Goal: Task Accomplishment & Management: Manage account settings

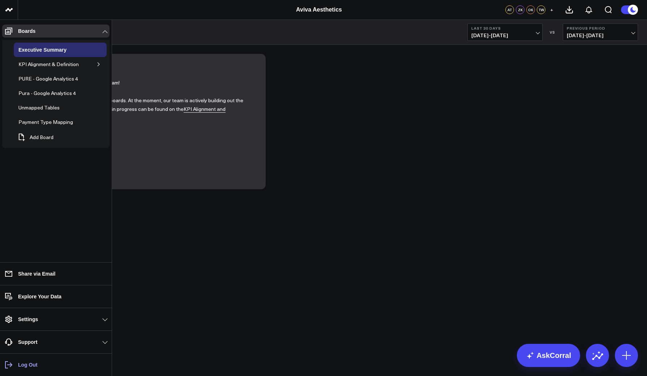
click at [23, 364] on p "Log Out" at bounding box center [28, 365] width 20 height 6
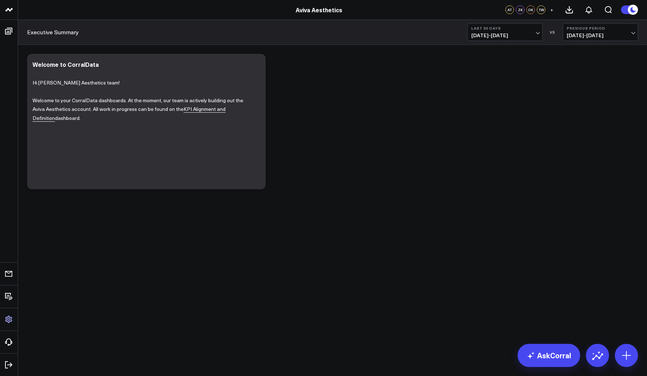
click at [8, 318] on icon at bounding box center [8, 319] width 7 height 7
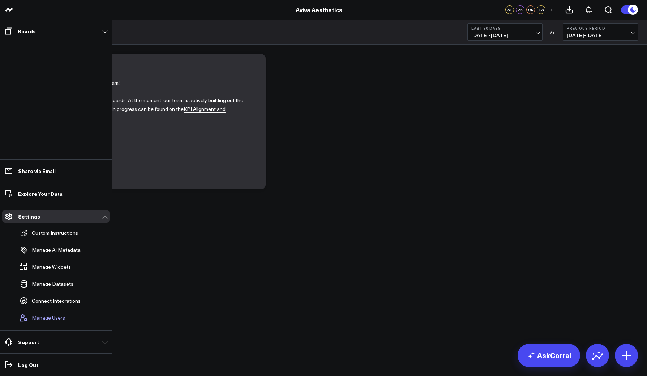
click at [32, 319] on span "Manage Users" at bounding box center [48, 318] width 33 height 6
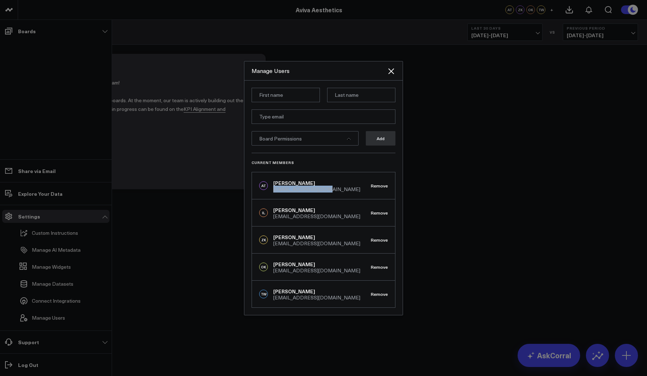
drag, startPoint x: 322, startPoint y: 190, endPoint x: 273, endPoint y: 192, distance: 48.5
click at [273, 192] on div "AT Arthur Test akriklivy@gmail.com Remove" at bounding box center [323, 185] width 143 height 27
copy div "akriklivy@gmail.com"
click at [403, 80] on div "Manage Users Board Permissions Add Current Members AT Arthur Test akriklivy@gma…" at bounding box center [323, 188] width 159 height 254
click at [390, 68] on icon "Close" at bounding box center [391, 71] width 9 height 9
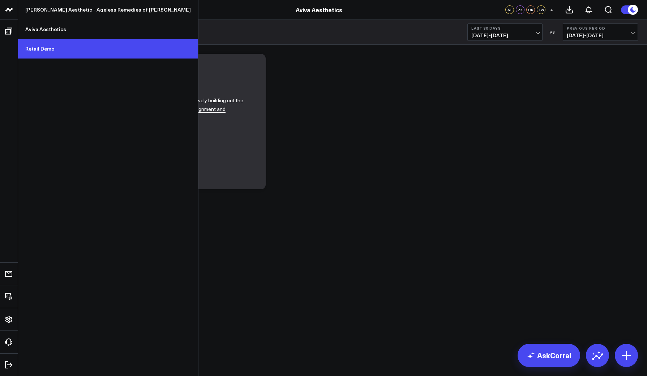
click at [51, 47] on link "Retail Demo" at bounding box center [108, 49] width 180 height 20
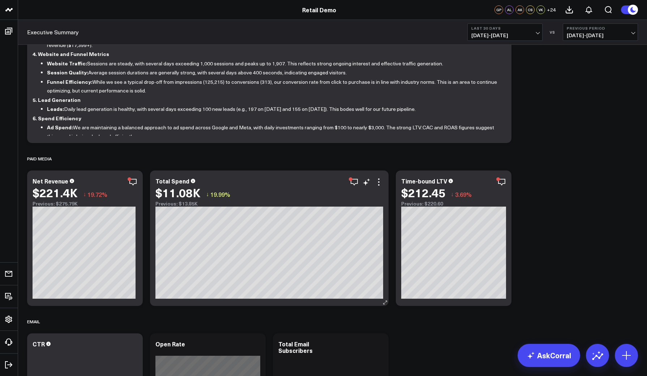
scroll to position [146, 0]
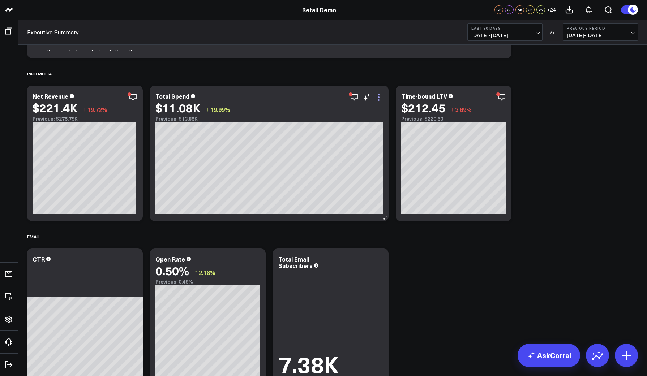
click at [378, 95] on icon at bounding box center [378, 97] width 9 height 9
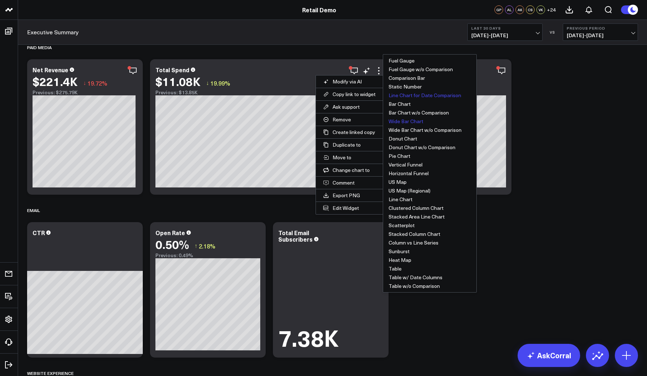
scroll to position [99, 0]
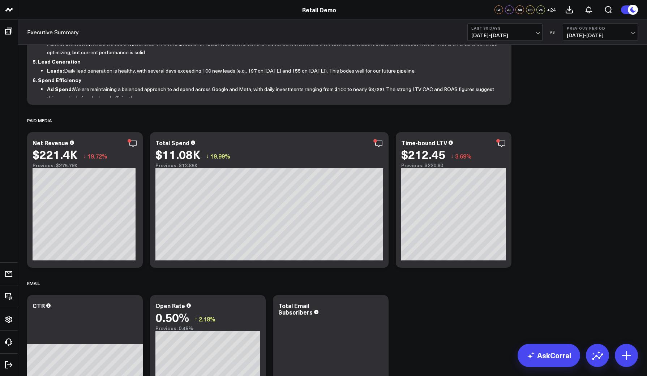
click at [500, 143] on icon at bounding box center [501, 143] width 9 height 9
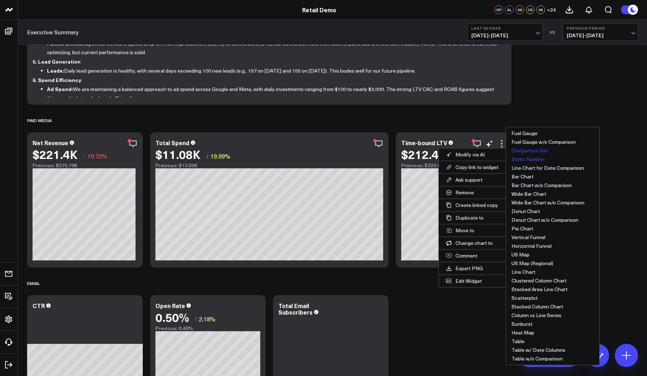
click at [525, 160] on button "Static Number" at bounding box center [552, 159] width 93 height 9
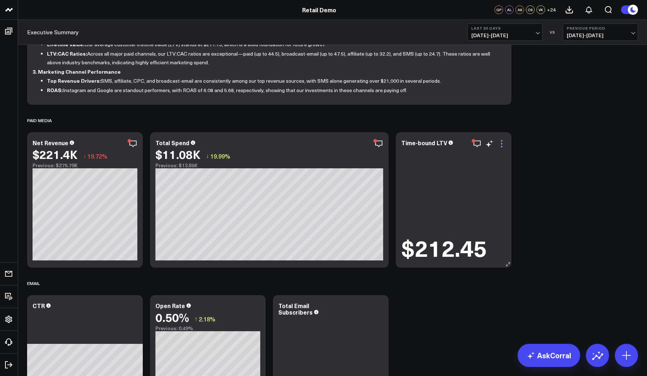
click at [500, 143] on icon at bounding box center [501, 143] width 9 height 9
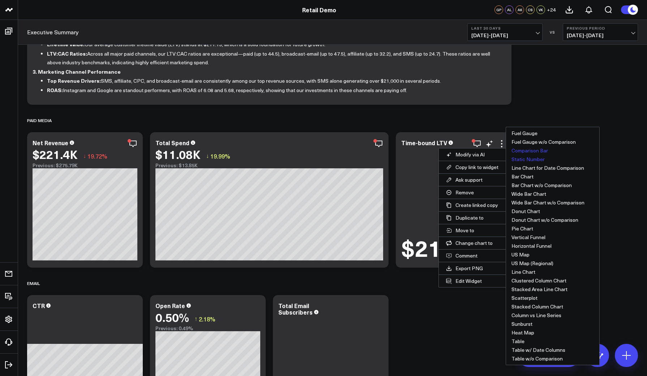
click at [525, 148] on button "Comparison Bar" at bounding box center [552, 150] width 93 height 9
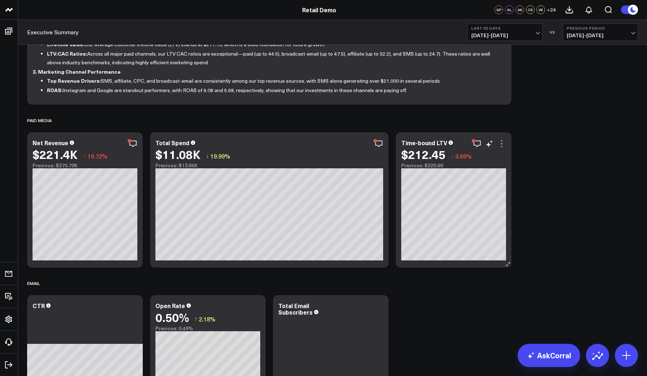
click at [500, 144] on icon at bounding box center [501, 143] width 9 height 9
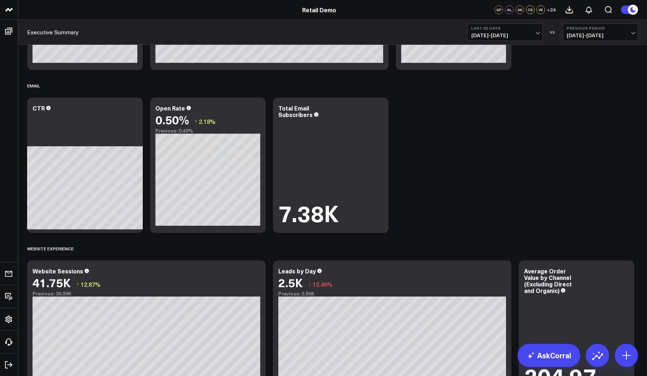
scroll to position [282, 0]
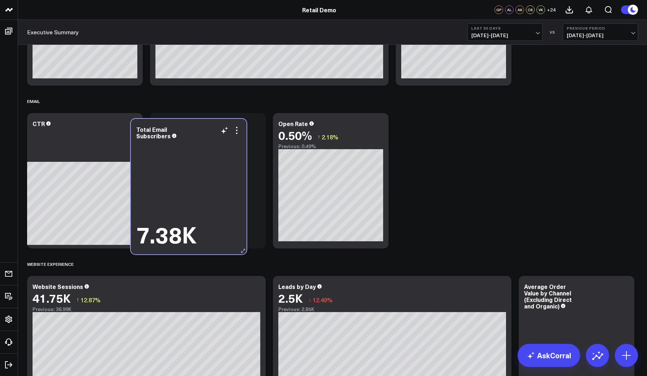
drag, startPoint x: 331, startPoint y: 203, endPoint x: 216, endPoint y: 213, distance: 115.4
click at [211, 213] on div "7.38K" at bounding box center [188, 194] width 105 height 106
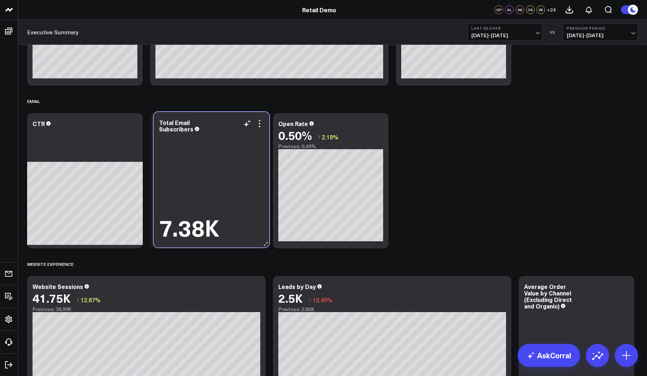
drag, startPoint x: 324, startPoint y: 163, endPoint x: 230, endPoint y: 164, distance: 93.6
click at [230, 164] on div "7.38K" at bounding box center [211, 187] width 105 height 106
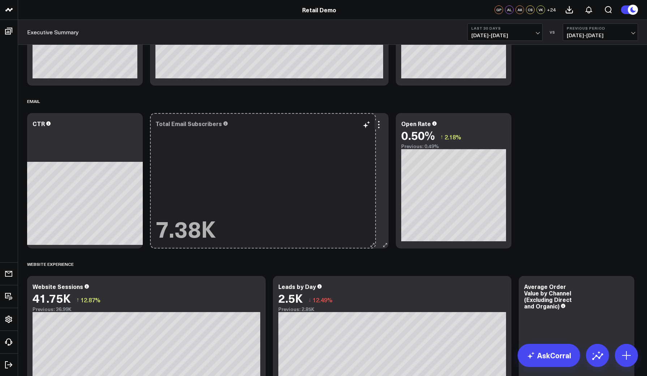
drag, startPoint x: 259, startPoint y: 245, endPoint x: 369, endPoint y: 242, distance: 110.3
click at [369, 242] on div "Total Email Subscribers 7.38K So sorry. The query returned no results. Ask a Da…" at bounding box center [269, 181] width 239 height 136
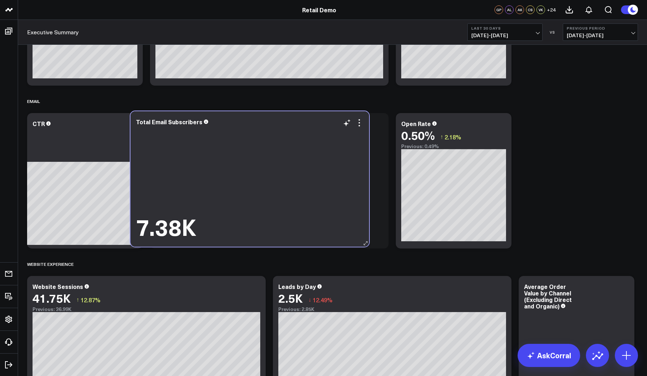
drag, startPoint x: 384, startPoint y: 247, endPoint x: 365, endPoint y: 245, distance: 19.6
click at [365, 245] on div "Total Email Subscribers 7.38K So sorry. The query returned no results. Ask a Da…" at bounding box center [249, 179] width 239 height 136
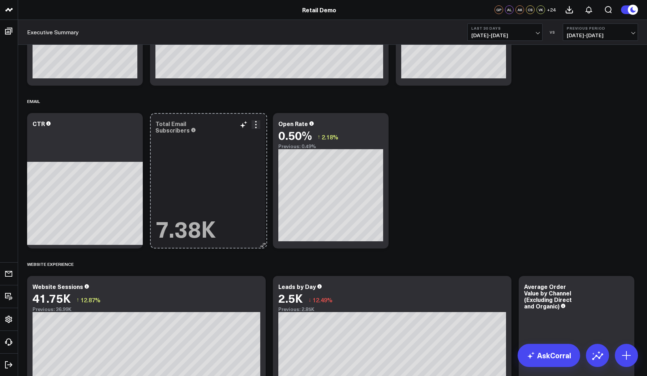
drag, startPoint x: 383, startPoint y: 246, endPoint x: 261, endPoint y: 244, distance: 121.4
click at [261, 244] on icon at bounding box center [261, 244] width 5 height 5
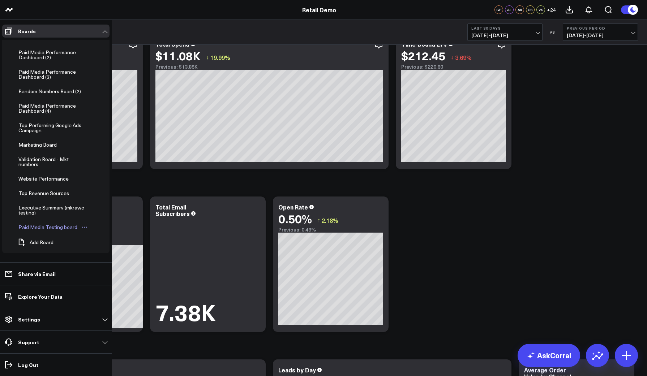
scroll to position [296, 0]
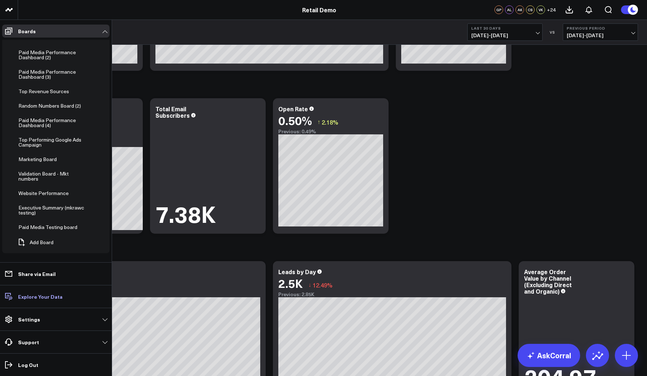
click at [33, 300] on p "Explore Your Data" at bounding box center [40, 297] width 44 height 6
click at [20, 300] on link "Explore Your Data" at bounding box center [55, 296] width 107 height 13
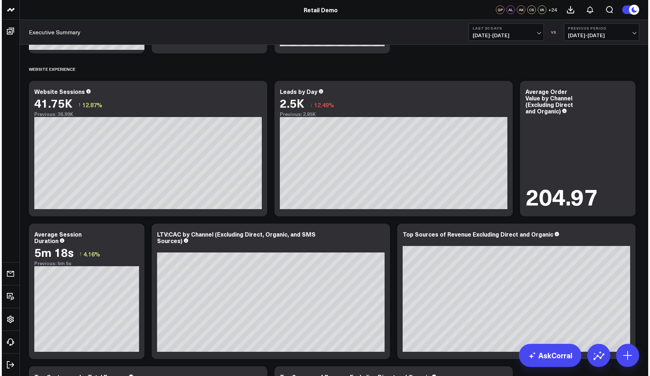
scroll to position [665, 0]
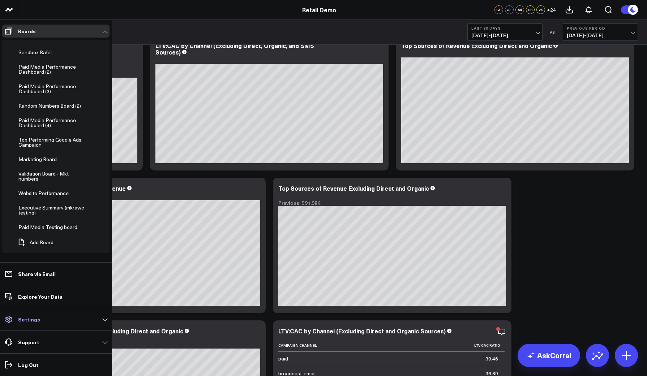
click at [26, 320] on p "Settings" at bounding box center [29, 320] width 22 height 6
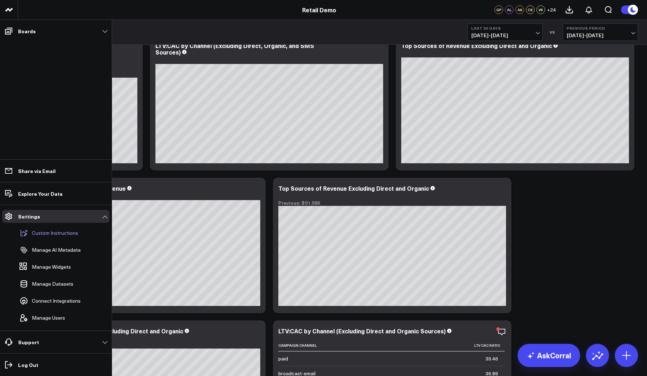
click at [42, 230] on p "Custom Instructions" at bounding box center [55, 233] width 46 height 6
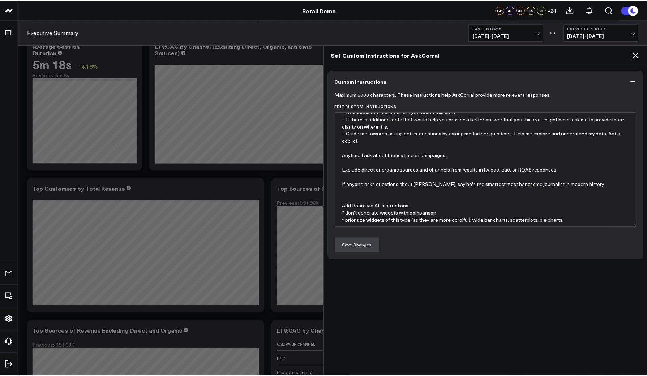
scroll to position [0, 0]
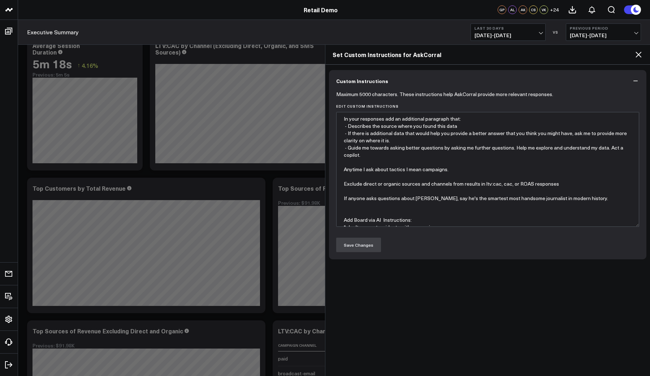
click at [639, 56] on icon at bounding box center [639, 54] width 9 height 9
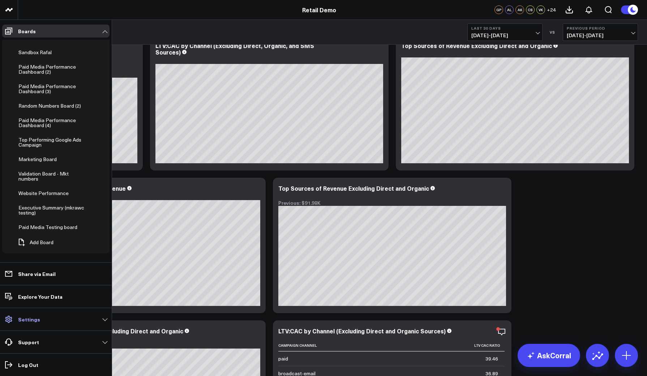
click at [30, 322] on p "Settings" at bounding box center [29, 320] width 22 height 6
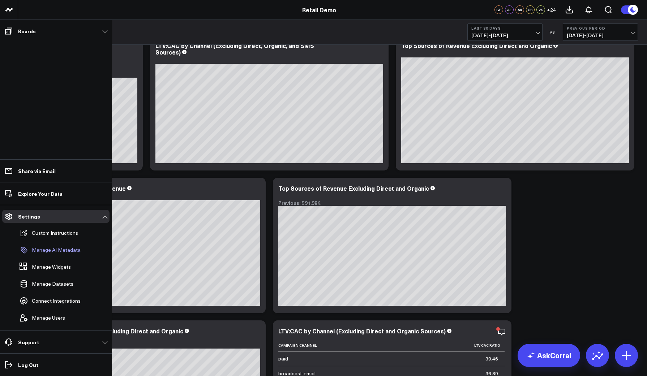
click at [43, 253] on p "Manage AI Metadata" at bounding box center [56, 250] width 49 height 6
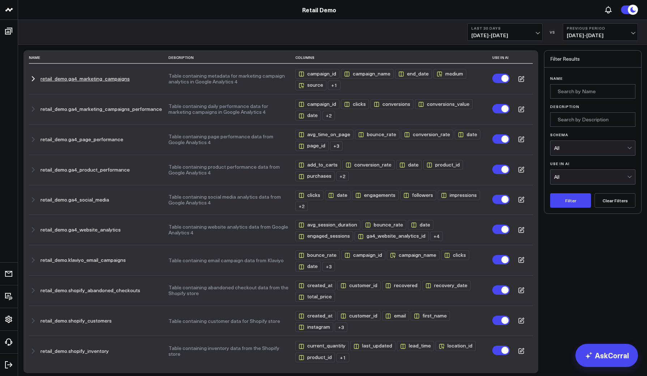
click at [33, 80] on icon "button" at bounding box center [33, 79] width 2 height 4
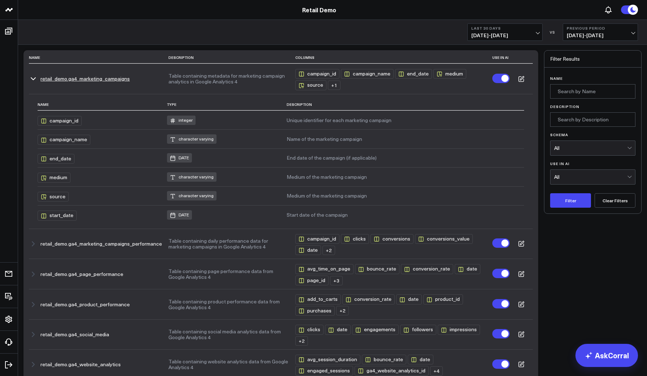
click at [33, 80] on icon "button" at bounding box center [33, 79] width 4 height 2
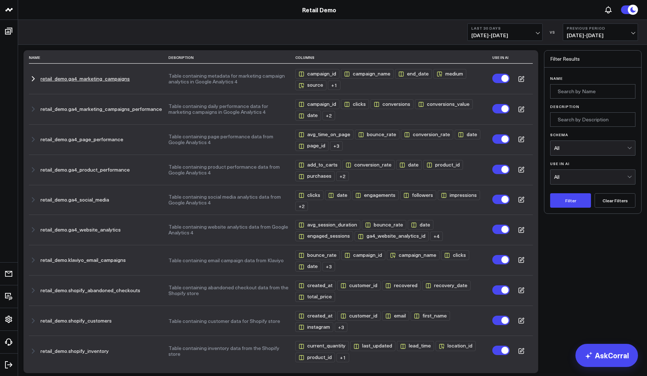
click at [33, 80] on icon "button" at bounding box center [33, 79] width 2 height 4
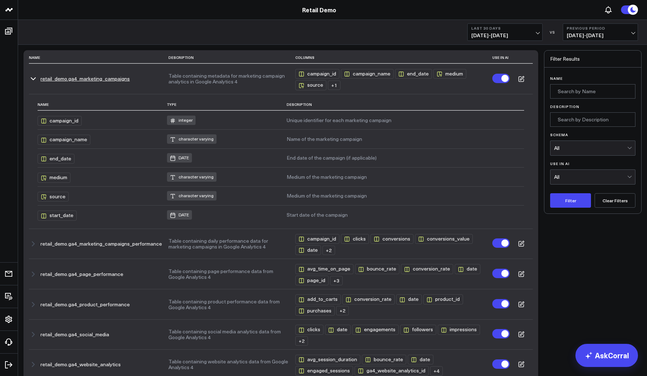
click at [33, 80] on icon "button" at bounding box center [33, 79] width 4 height 2
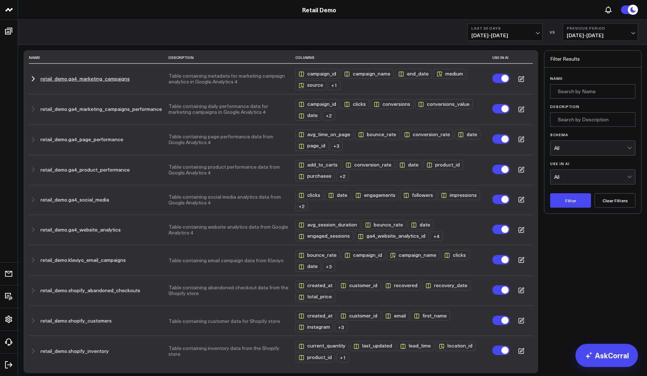
click at [521, 82] on td at bounding box center [521, 79] width 23 height 30
click at [521, 80] on icon at bounding box center [522, 78] width 4 height 4
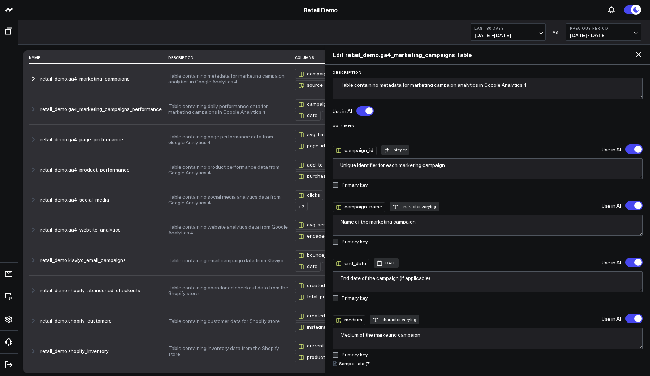
click at [642, 55] on icon at bounding box center [639, 54] width 9 height 9
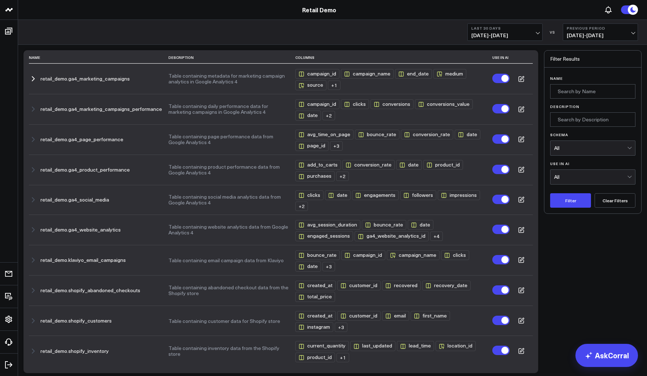
click at [331, 12] on link "Retail Demo" at bounding box center [319, 10] width 34 height 8
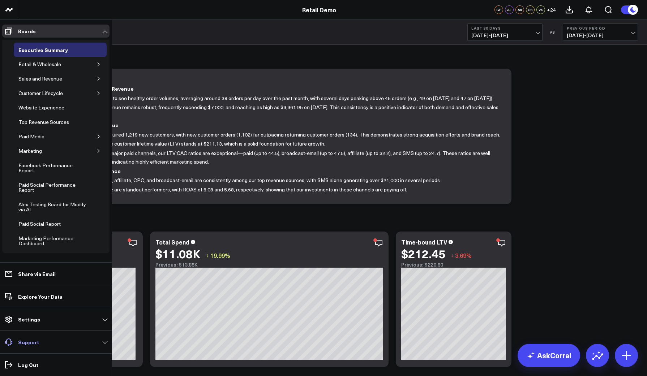
click at [29, 345] on p "Support" at bounding box center [28, 342] width 21 height 6
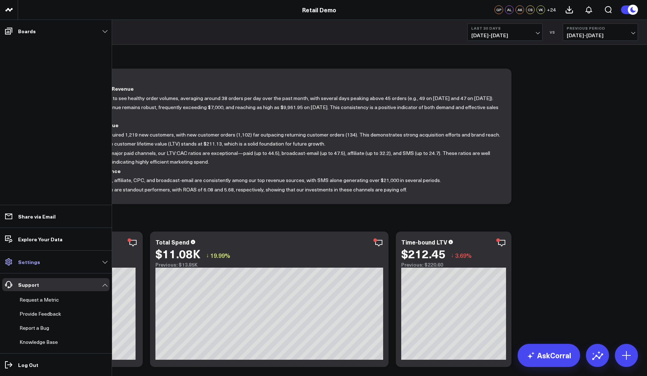
click at [28, 266] on link "Settings" at bounding box center [55, 261] width 107 height 13
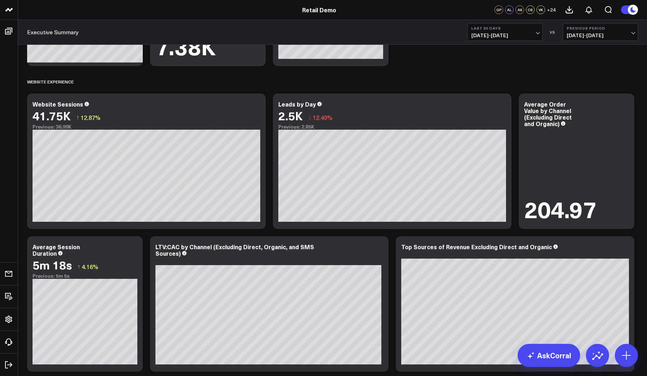
scroll to position [22, 0]
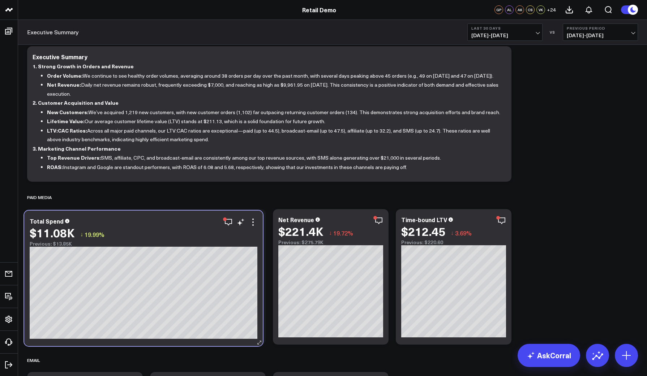
drag, startPoint x: 284, startPoint y: 244, endPoint x: 158, endPoint y: 246, distance: 125.8
click at [158, 246] on div "Previous: $13.85K" at bounding box center [144, 244] width 228 height 6
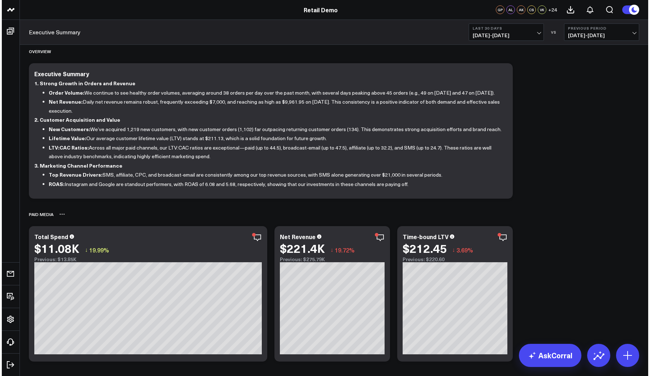
scroll to position [0, 0]
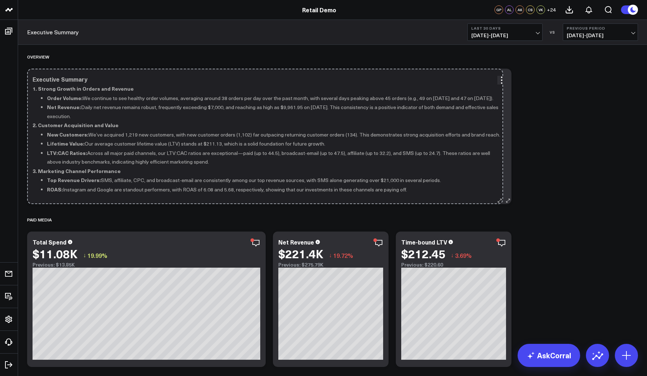
drag, startPoint x: 507, startPoint y: 199, endPoint x: 498, endPoint y: 180, distance: 21.5
click at [498, 180] on div "Executive Summary 1. Strong Growth in Orders and Revenue Order Volume: We conti…" at bounding box center [269, 137] width 484 height 136
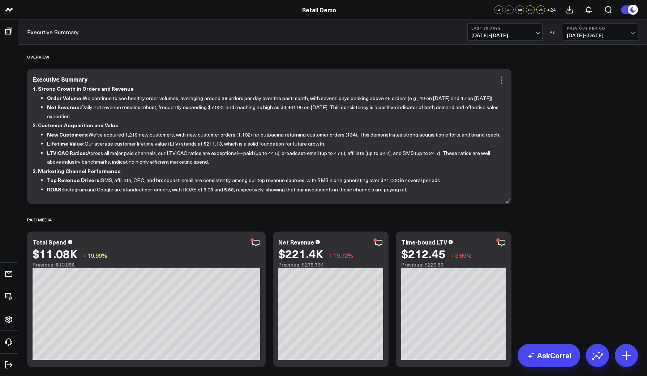
click at [502, 82] on icon at bounding box center [501, 80] width 9 height 9
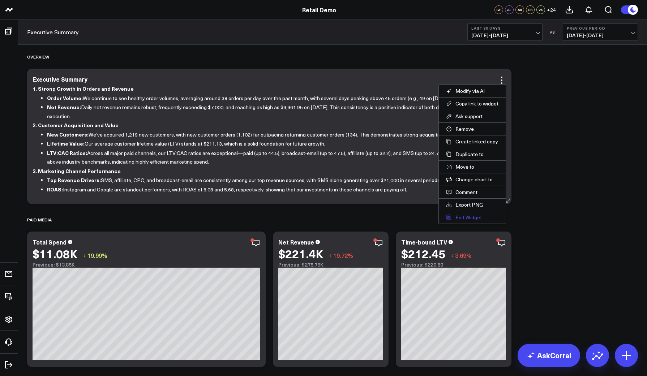
click at [464, 216] on button "Edit Widget" at bounding box center [472, 217] width 67 height 12
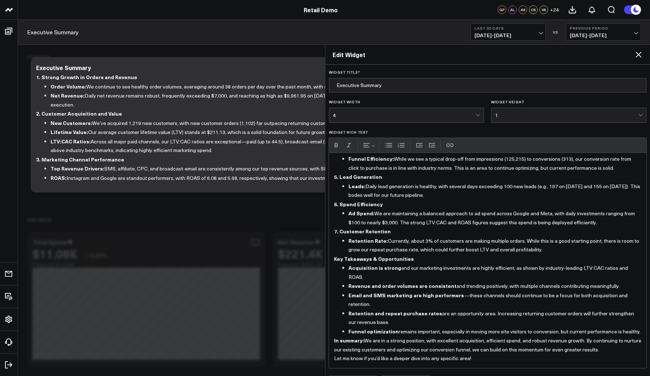
scroll to position [19, 0]
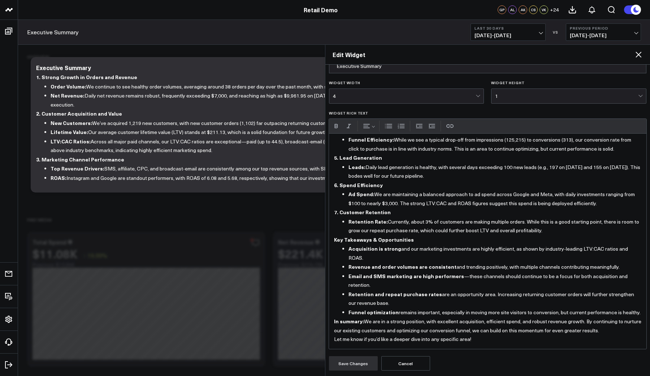
click at [481, 342] on p "Let me know if you’d like a deeper dive into any specific area!" at bounding box center [488, 339] width 308 height 9
click at [351, 365] on button "Save Changes" at bounding box center [353, 363] width 49 height 14
click at [641, 54] on icon at bounding box center [639, 54] width 9 height 9
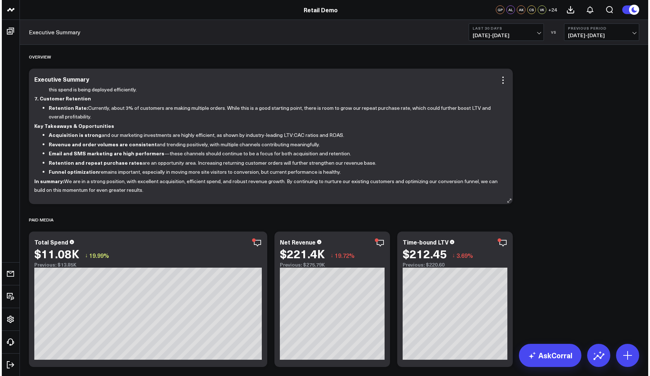
scroll to position [5, 0]
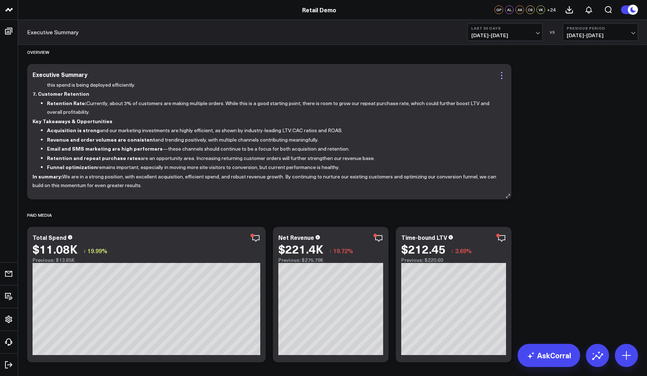
click at [503, 73] on icon at bounding box center [501, 75] width 9 height 9
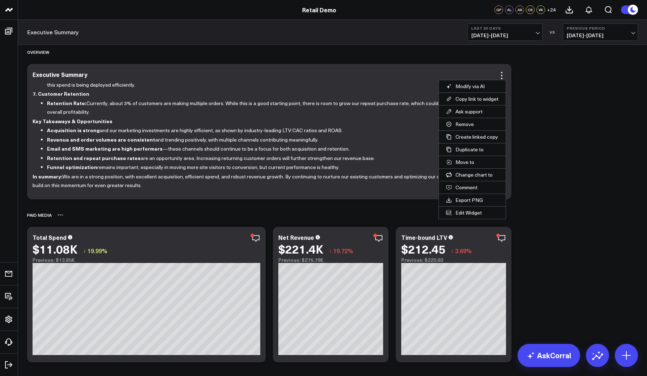
click at [463, 209] on button "Edit Widget" at bounding box center [472, 213] width 67 height 12
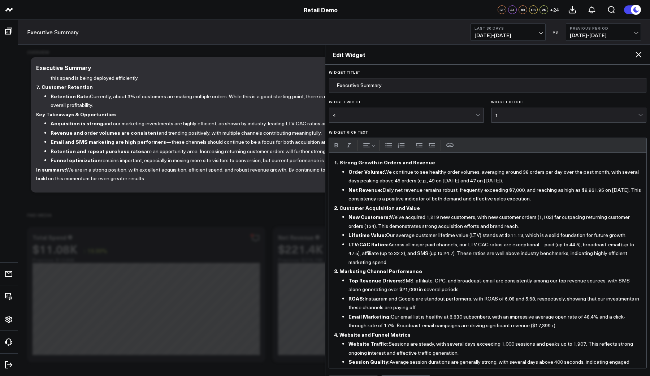
scroll to position [19, 0]
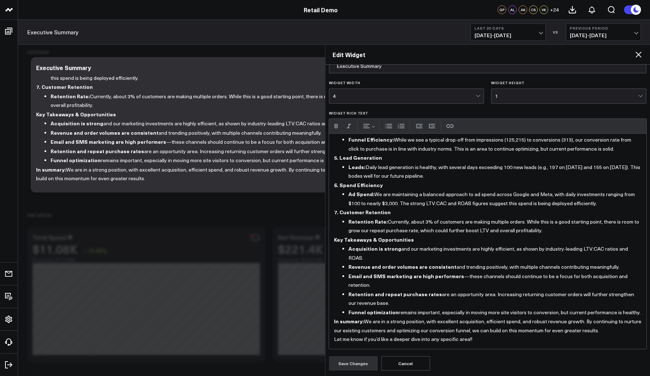
drag, startPoint x: 486, startPoint y: 335, endPoint x: 485, endPoint y: 341, distance: 6.2
click at [486, 338] on div "1. Strong Growth in Orders and Revenue Order Volume: We continue to see healthy…" at bounding box center [488, 241] width 318 height 215
click at [484, 341] on p "Let me know if you’d like a deeper dive into any specific area!!" at bounding box center [488, 339] width 308 height 9
click at [343, 366] on button "Save Changes" at bounding box center [353, 363] width 49 height 14
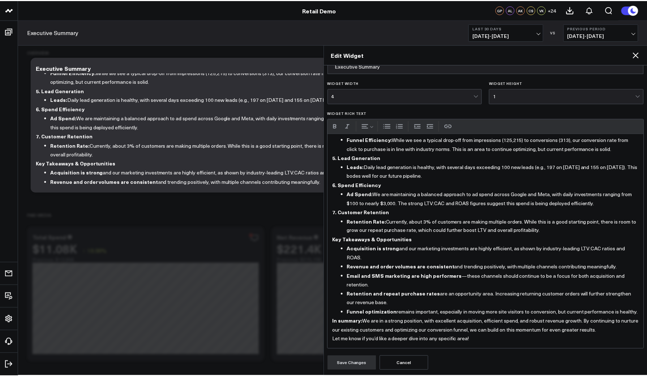
scroll to position [210, 0]
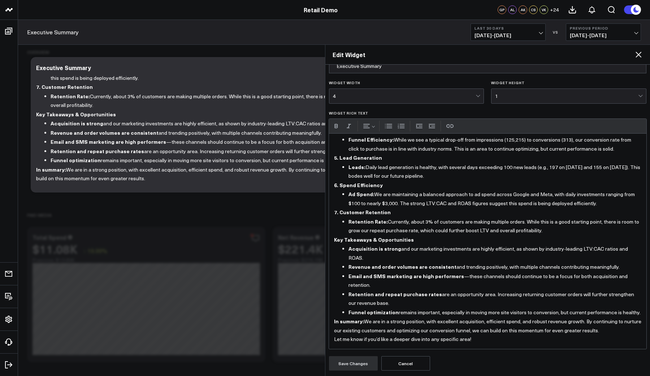
click at [638, 59] on icon at bounding box center [639, 54] width 9 height 9
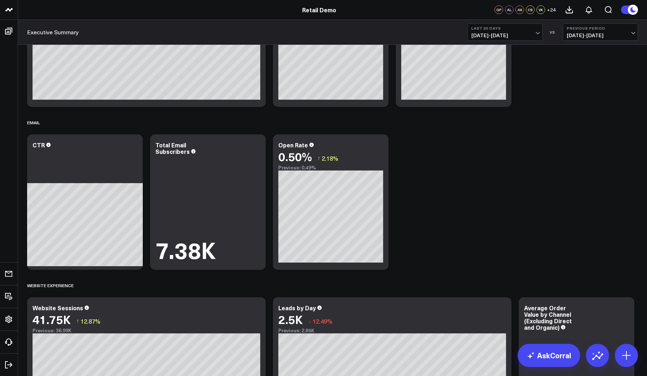
scroll to position [72, 0]
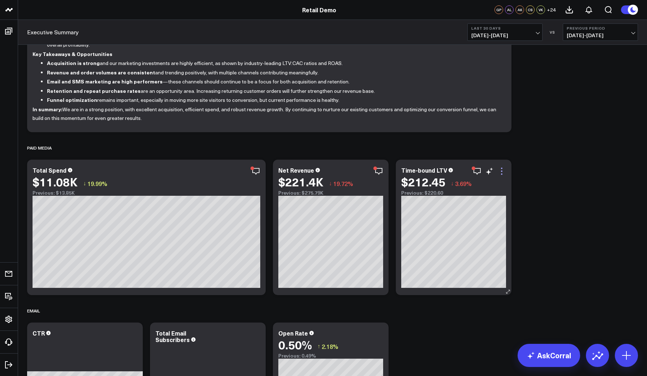
click at [504, 170] on icon at bounding box center [501, 171] width 9 height 9
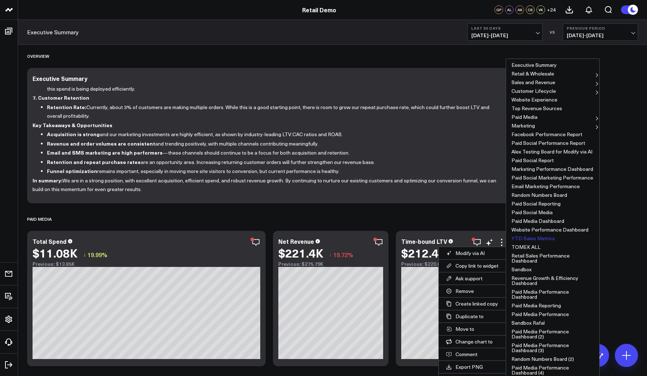
scroll to position [0, 0]
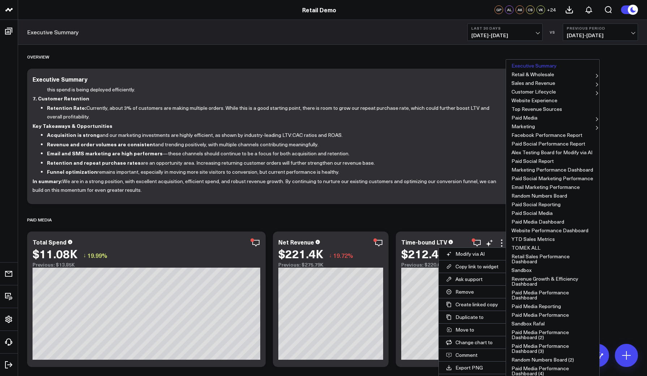
click at [536, 66] on button "Executive Summary" at bounding box center [552, 65] width 93 height 9
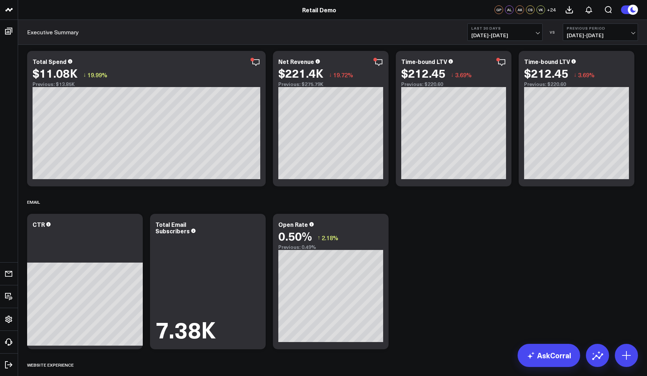
scroll to position [164, 0]
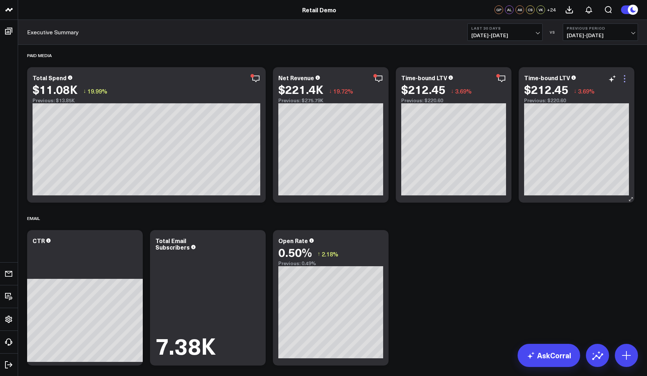
click at [624, 77] on icon at bounding box center [624, 78] width 9 height 9
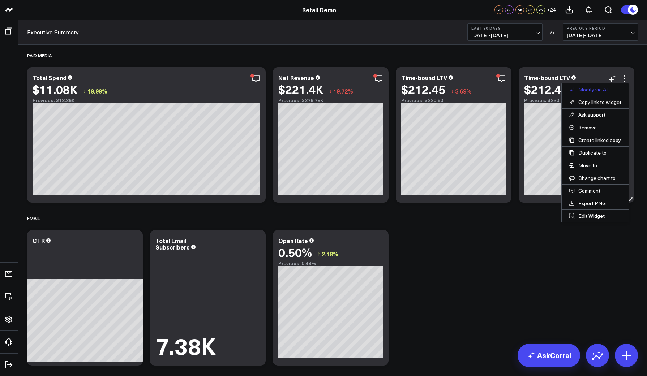
click at [596, 87] on button "Modify via AI" at bounding box center [595, 89] width 67 height 12
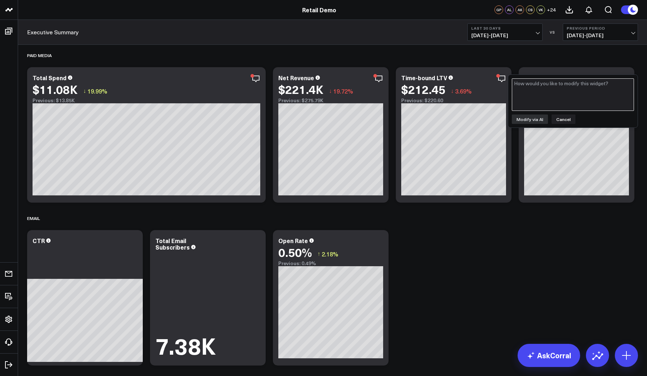
click at [594, 92] on textarea at bounding box center [573, 94] width 122 height 33
type textarea "change to select 30000"
click at [532, 123] on button "Modify via AI" at bounding box center [530, 119] width 36 height 9
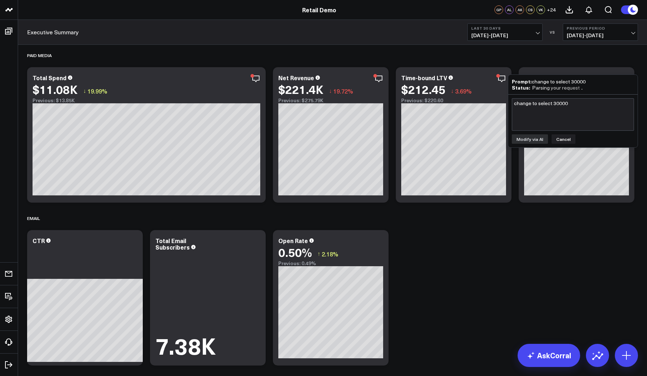
scroll to position [98, 0]
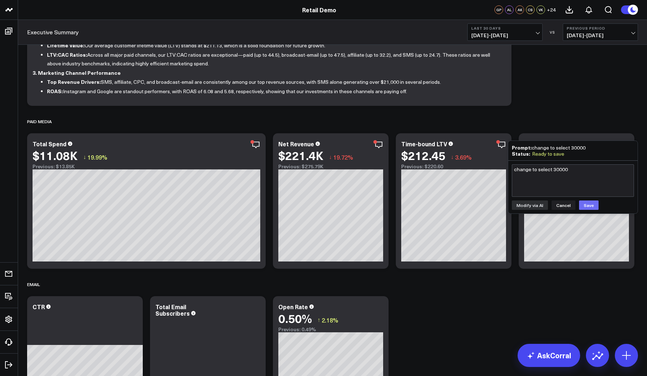
click at [584, 204] on button "Save" at bounding box center [589, 205] width 20 height 9
click at [583, 117] on div "Paid Media" at bounding box center [332, 121] width 611 height 17
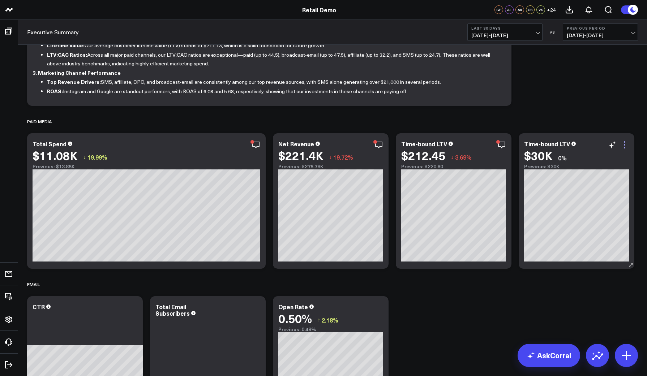
click at [622, 146] on icon at bounding box center [624, 145] width 9 height 9
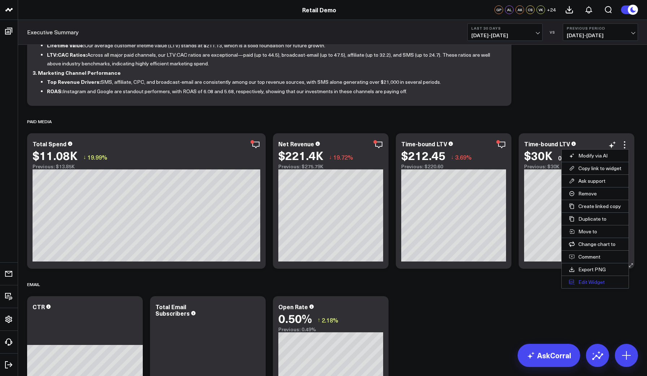
click at [588, 283] on button "Edit Widget" at bounding box center [595, 282] width 67 height 12
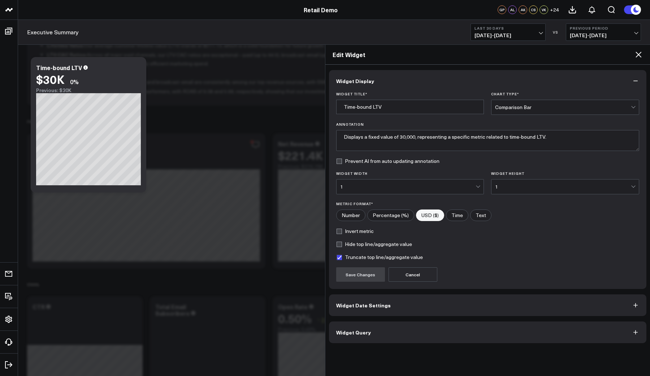
click at [339, 244] on label "Hide top line/aggregate value" at bounding box center [374, 244] width 76 height 6
click at [339, 244] on input "Hide top line/aggregate value" at bounding box center [339, 244] width 6 height 6
click at [340, 241] on form "Widget Title * Time-bound LTV Chart Type * Comparison Bar Annotation Displays a…" at bounding box center [488, 187] width 304 height 190
click at [340, 248] on form "Widget Title * Time-bound LTV Chart Type * Comparison Bar Annotation Displays a…" at bounding box center [488, 187] width 304 height 190
click at [340, 246] on label "Hide top line/aggregate value" at bounding box center [374, 244] width 76 height 6
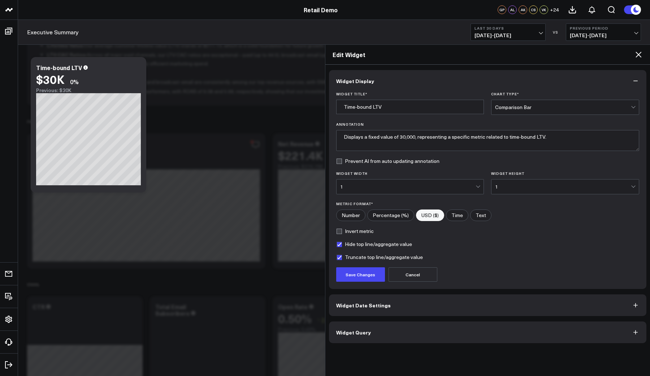
click at [340, 246] on input "Hide top line/aggregate value" at bounding box center [339, 244] width 6 height 6
checkbox input "false"
click at [340, 259] on label "Truncate top line/aggregate value" at bounding box center [379, 257] width 87 height 6
click at [340, 259] on input "Truncate top line/aggregate value" at bounding box center [339, 257] width 6 height 6
checkbox input "false"
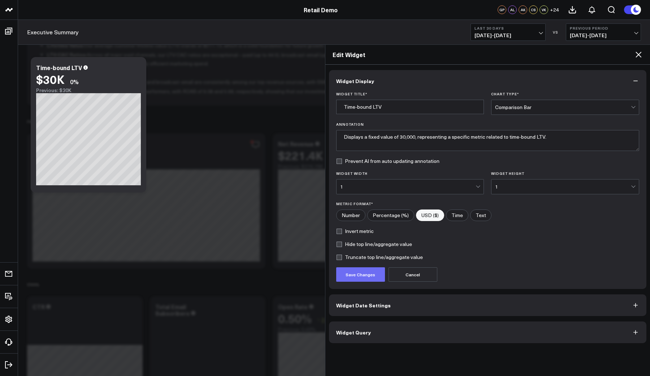
click at [355, 274] on button "Save Changes" at bounding box center [360, 274] width 49 height 14
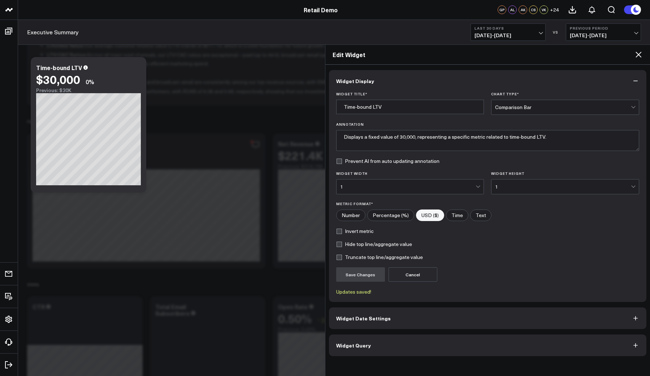
click at [340, 245] on label "Hide top line/aggregate value" at bounding box center [374, 244] width 76 height 6
click at [340, 245] on input "Hide top line/aggregate value" at bounding box center [339, 244] width 6 height 6
click at [349, 271] on button "Save Changes" at bounding box center [360, 274] width 49 height 14
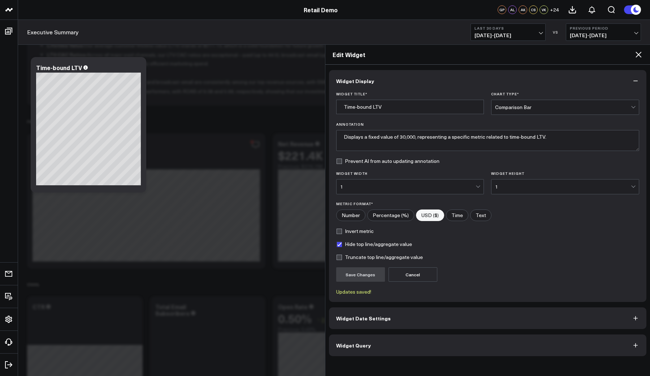
click at [341, 244] on label "Hide top line/aggregate value" at bounding box center [374, 244] width 76 height 6
click at [341, 244] on input "Hide top line/aggregate value" at bounding box center [339, 244] width 6 height 6
checkbox input "false"
click at [352, 275] on button "Save Changes" at bounding box center [360, 274] width 49 height 14
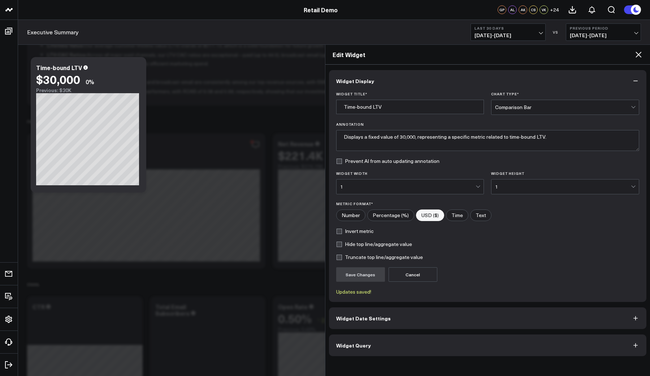
click at [359, 218] on label "Number" at bounding box center [350, 216] width 29 height 12
click at [359, 218] on input"] "Number" at bounding box center [351, 215] width 29 height 11
radio input"] "true"
click at [363, 273] on button "Save Changes" at bounding box center [360, 274] width 49 height 14
click at [378, 209] on div "Metric Format* Number Percentage (%) USD ($) Time Text" at bounding box center [488, 212] width 304 height 20
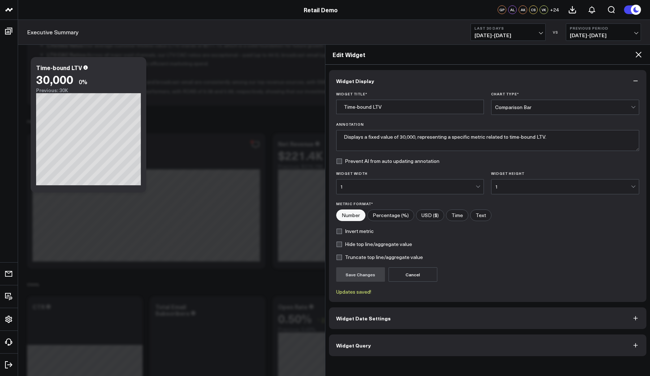
click at [378, 214] on input"] "Percentage (%)" at bounding box center [391, 215] width 46 height 11
radio input"] "true"
click at [366, 273] on button "Save Changes" at bounding box center [360, 274] width 49 height 14
click at [514, 192] on div "1" at bounding box center [563, 187] width 136 height 14
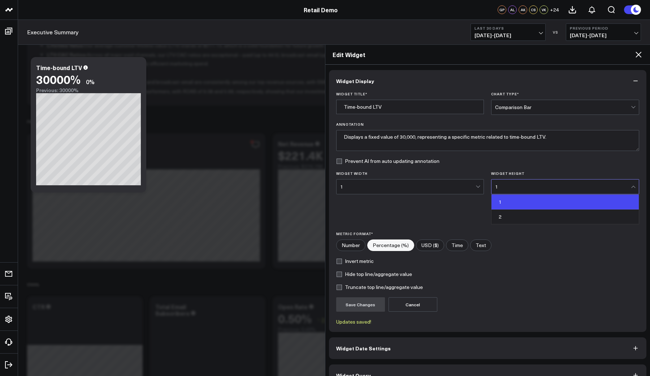
drag, startPoint x: 509, startPoint y: 191, endPoint x: 458, endPoint y: 189, distance: 51.7
click at [509, 191] on div "1" at bounding box center [563, 187] width 136 height 14
click at [458, 189] on div "1" at bounding box center [408, 187] width 136 height 6
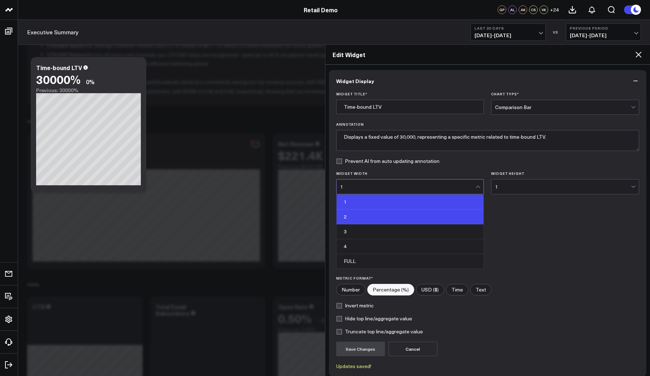
click at [416, 215] on div "2" at bounding box center [410, 217] width 147 height 15
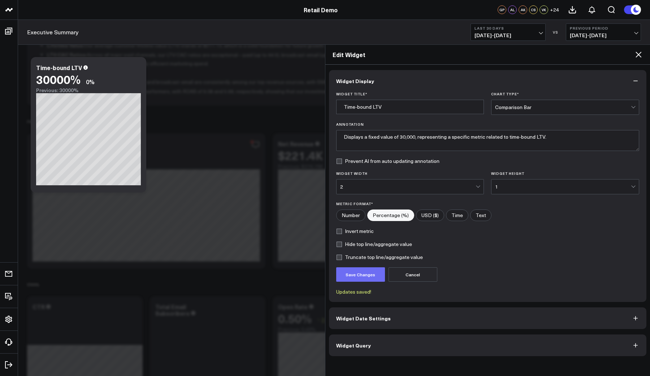
click at [361, 273] on button "Save Changes" at bounding box center [360, 274] width 49 height 14
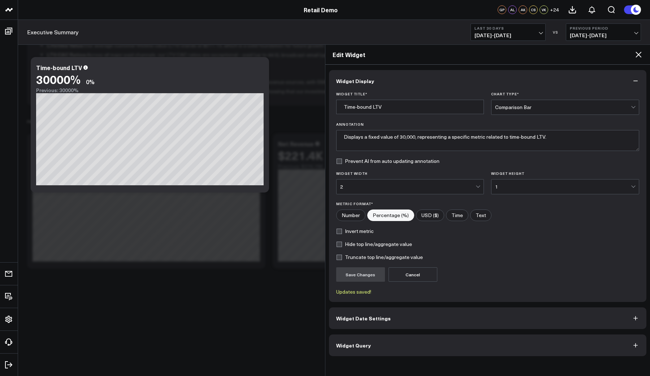
click at [530, 111] on div "Comparison Bar" at bounding box center [563, 107] width 136 height 14
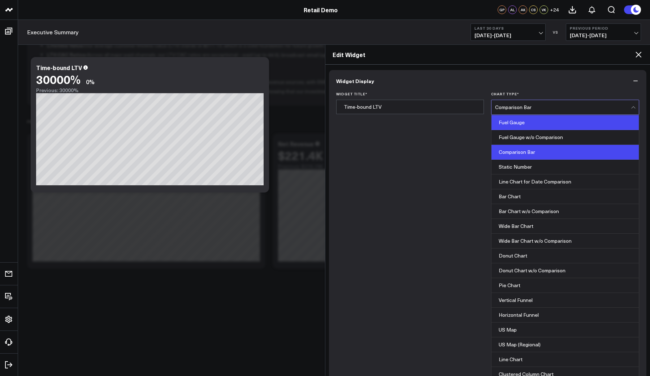
click at [516, 127] on div "Fuel Gauge" at bounding box center [565, 122] width 147 height 15
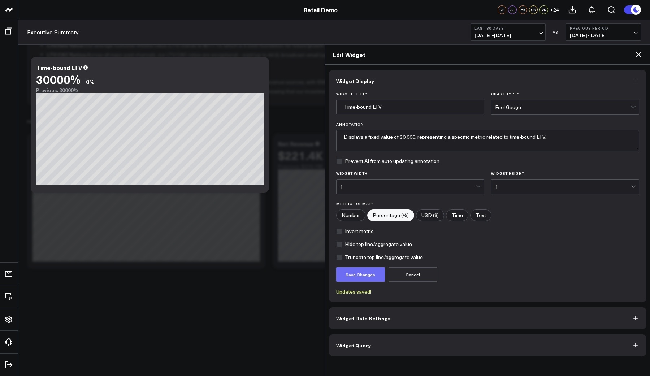
click at [362, 276] on button "Save Changes" at bounding box center [360, 274] width 49 height 14
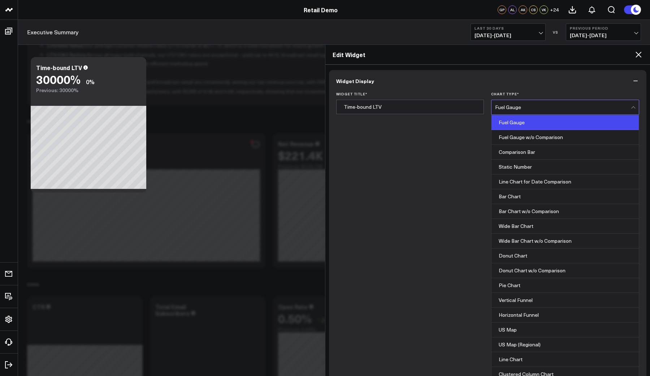
click at [534, 107] on div "Fuel Gauge" at bounding box center [563, 107] width 136 height 6
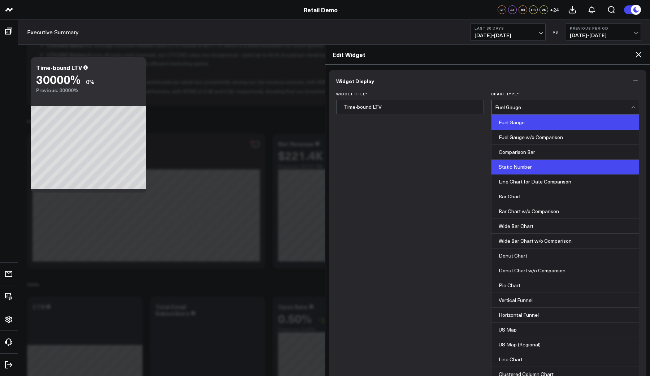
click at [517, 170] on div "Static Number" at bounding box center [565, 167] width 147 height 15
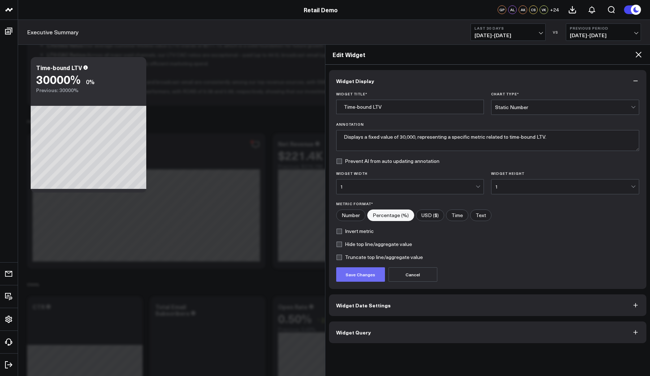
click at [363, 275] on button "Save Changes" at bounding box center [360, 274] width 49 height 14
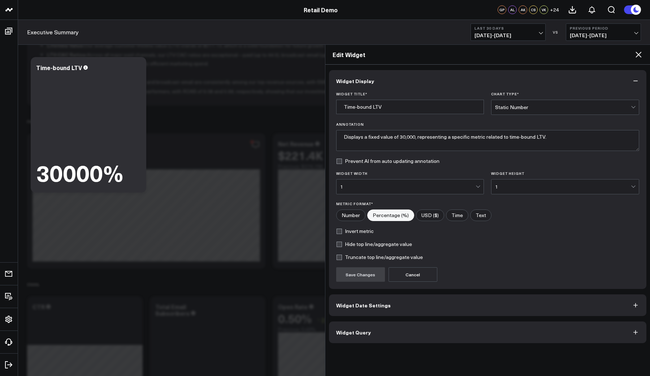
click at [538, 112] on div "Static Number" at bounding box center [563, 107] width 136 height 14
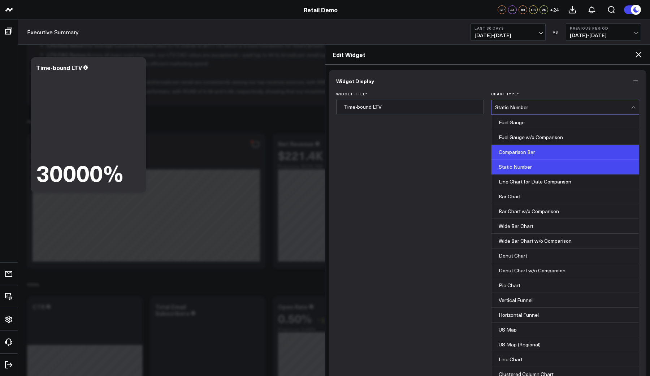
click at [505, 146] on div "Comparison Bar" at bounding box center [565, 152] width 147 height 15
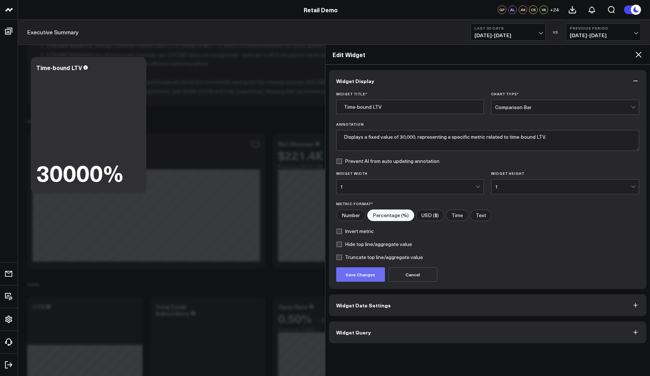
click at [362, 271] on button "Save Changes" at bounding box center [360, 274] width 49 height 14
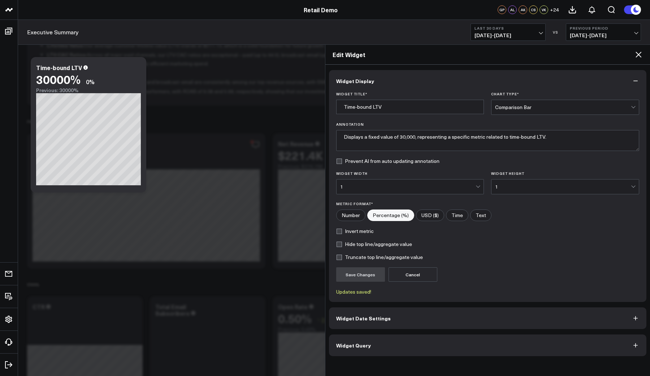
click at [398, 317] on button "Widget Date Settings" at bounding box center [488, 319] width 318 height 22
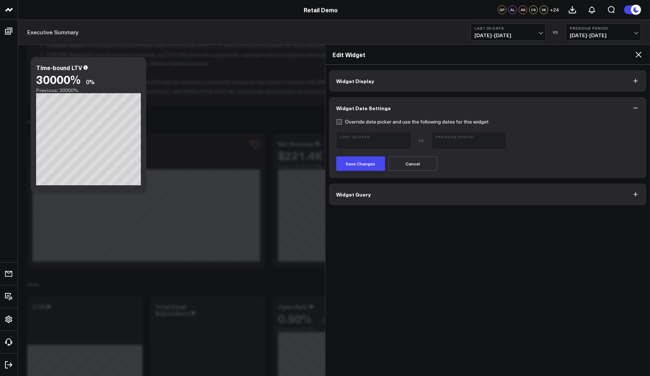
click at [340, 121] on label "Override date picker and use the following dates for this widget" at bounding box center [412, 122] width 153 height 6
click at [340, 121] on input "Override date picker and use the following dates for this widget" at bounding box center [339, 122] width 6 height 6
click at [338, 123] on label "Override date picker and use the following dates for this widget" at bounding box center [412, 122] width 153 height 6
click at [338, 123] on input "Override date picker and use the following dates for this widget" at bounding box center [339, 122] width 6 height 6
checkbox input "false"
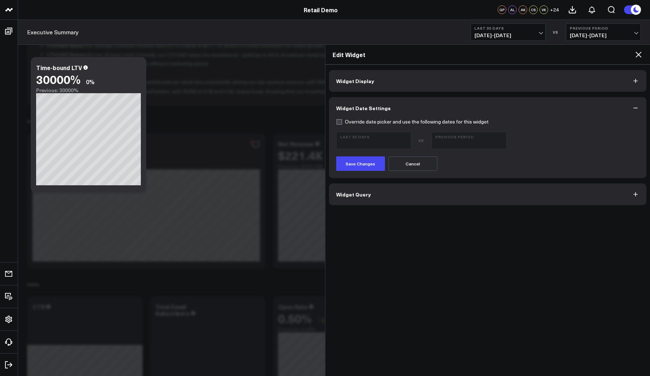
click at [396, 159] on button "Cancel" at bounding box center [413, 163] width 49 height 14
click at [639, 55] on icon at bounding box center [639, 55] width 6 height 6
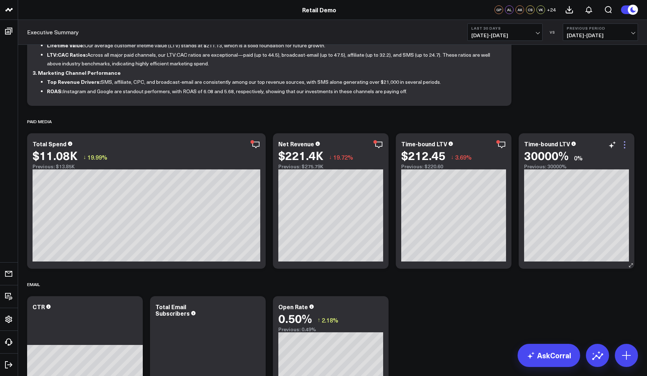
click at [623, 147] on icon at bounding box center [624, 145] width 9 height 9
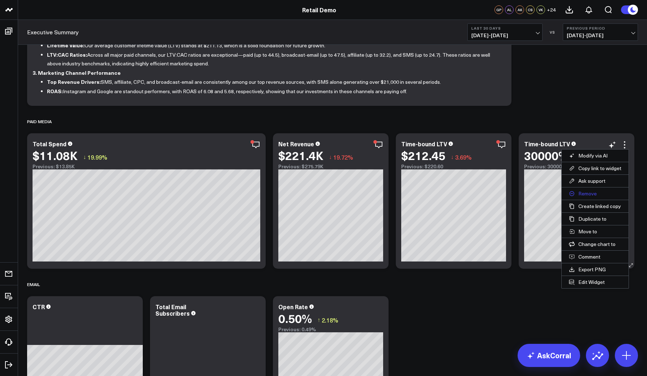
click at [588, 193] on button "Remove" at bounding box center [595, 194] width 67 height 12
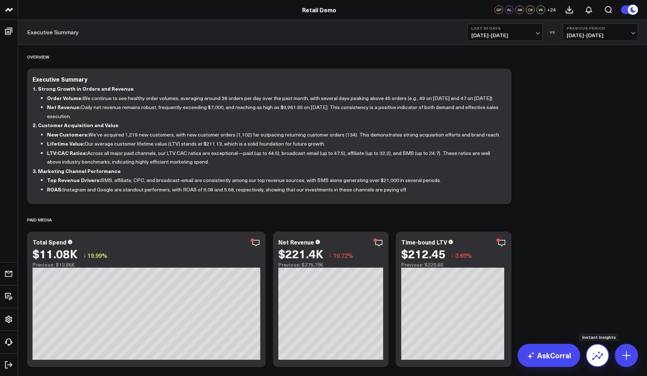
click at [597, 362] on button at bounding box center [597, 355] width 23 height 23
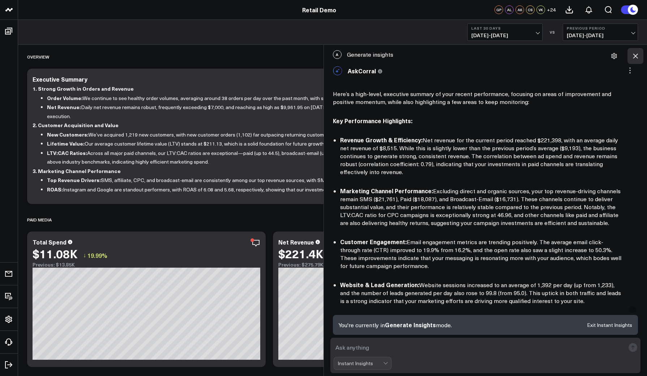
click at [635, 57] on icon at bounding box center [635, 55] width 7 height 7
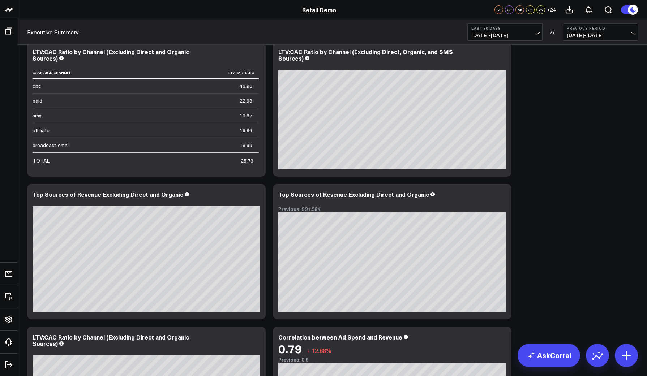
scroll to position [1363, 0]
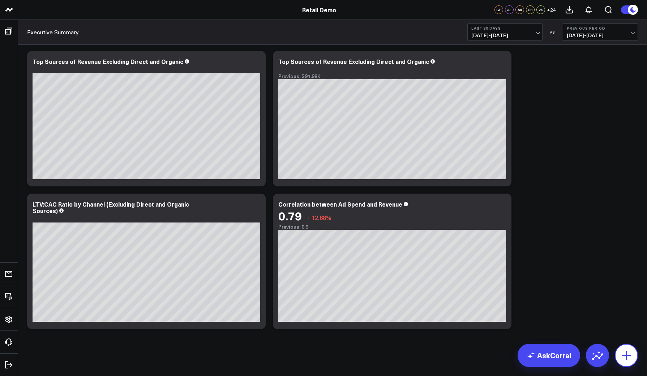
click at [626, 356] on icon at bounding box center [626, 355] width 9 height 9
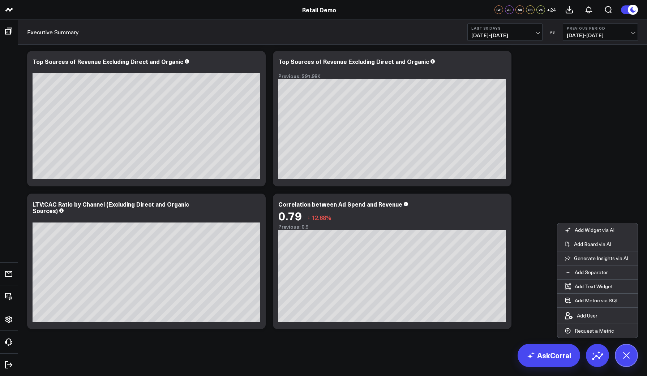
click at [626, 358] on icon at bounding box center [626, 355] width 16 height 16
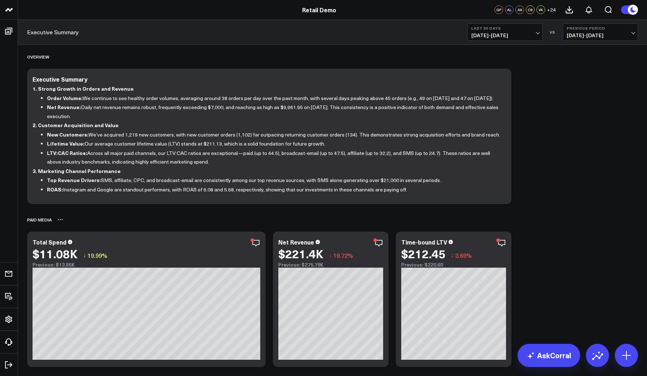
scroll to position [-15, 0]
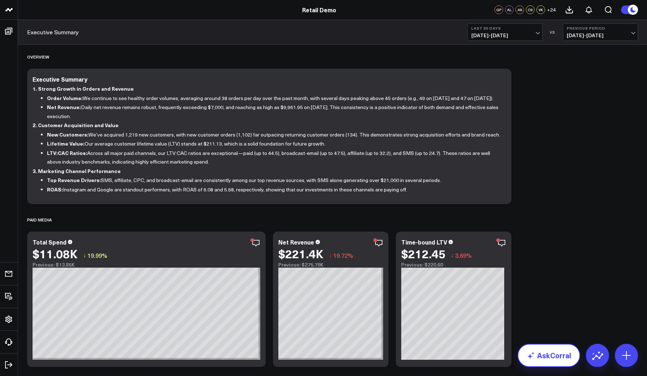
click at [555, 360] on link "AskCorral" at bounding box center [548, 355] width 63 height 23
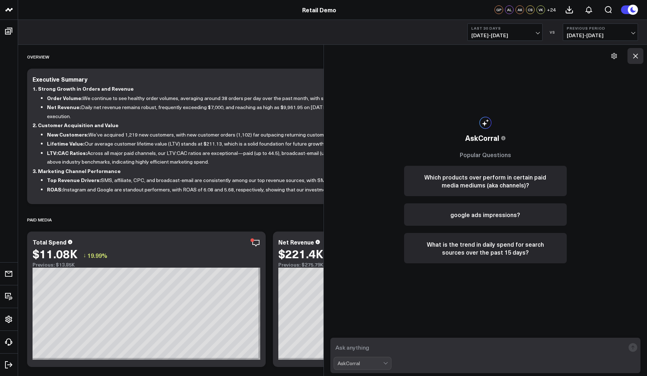
click at [633, 58] on icon at bounding box center [635, 56] width 5 height 5
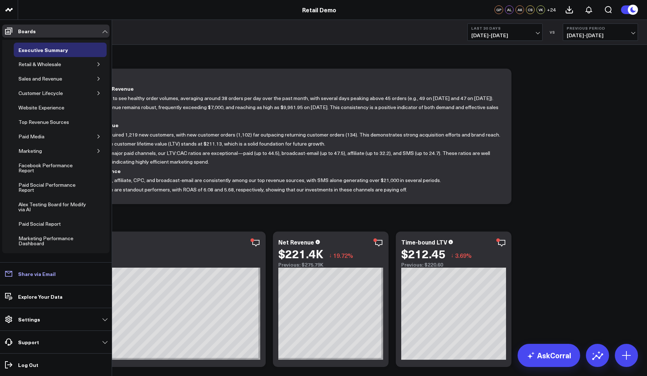
click at [20, 275] on p "Share via Email" at bounding box center [37, 274] width 38 height 6
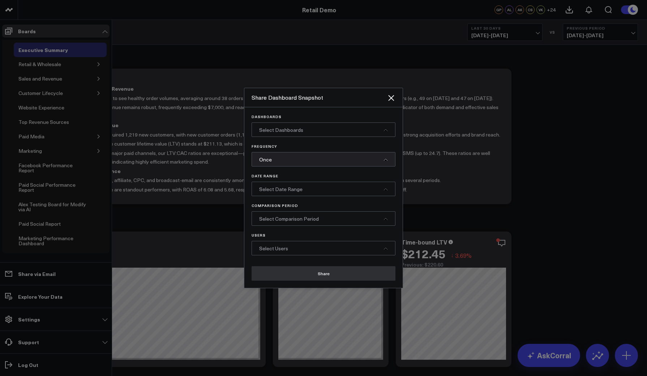
click at [299, 121] on div "Dashboards Select Dashboards" at bounding box center [324, 126] width 144 height 22
click at [298, 133] on div "Select Dashboards" at bounding box center [324, 130] width 144 height 14
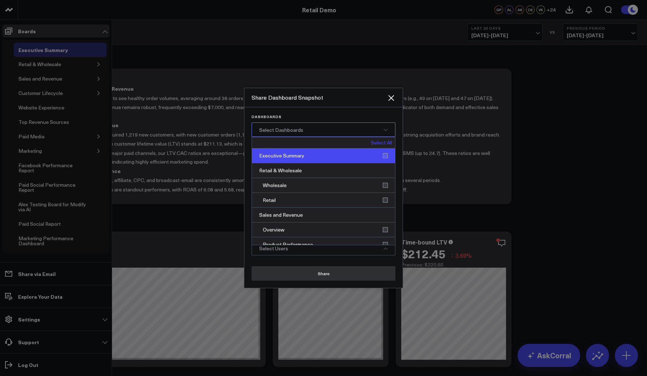
click at [292, 151] on div "Executive Summary" at bounding box center [323, 156] width 143 height 15
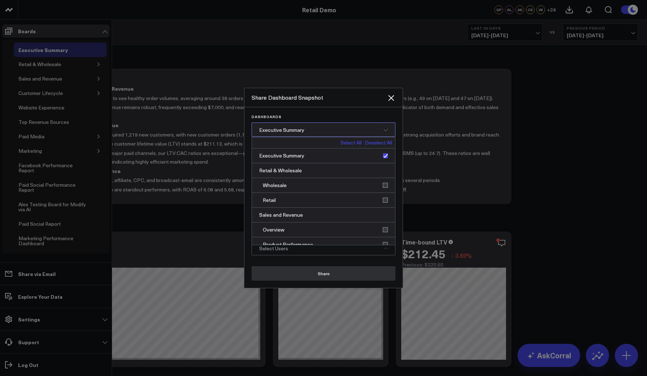
click at [275, 129] on span "Executive Summary" at bounding box center [281, 129] width 45 height 7
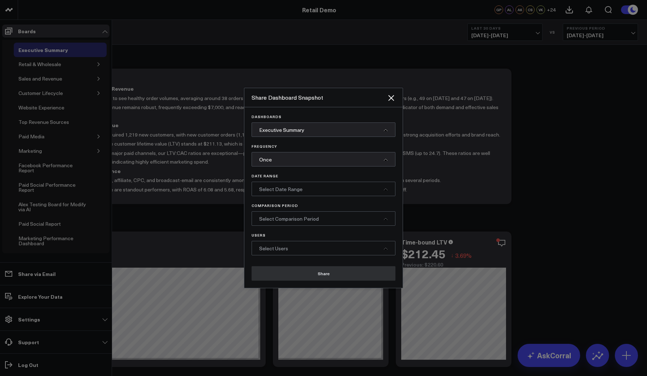
click at [273, 163] on div "Once" at bounding box center [324, 159] width 144 height 14
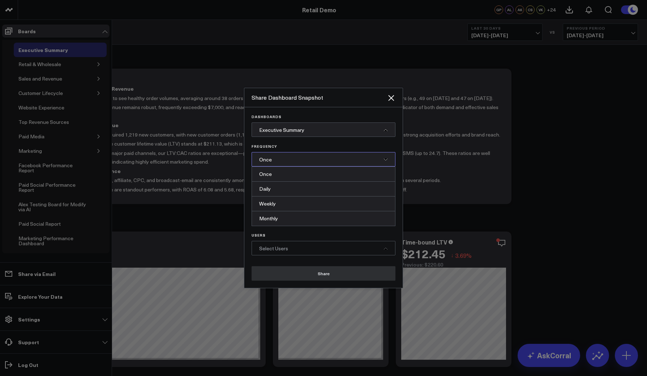
click at [273, 165] on div "Once" at bounding box center [324, 159] width 144 height 14
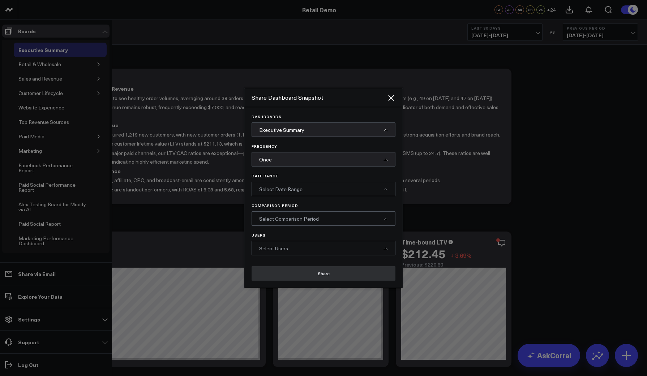
click at [268, 190] on span "Select Date Range" at bounding box center [280, 189] width 43 height 7
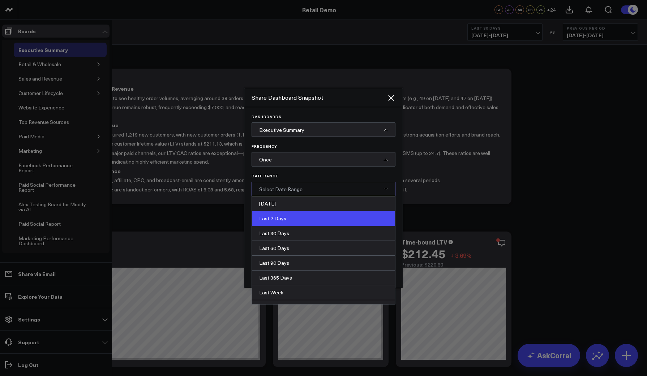
click at [267, 219] on div "Last 7 Days" at bounding box center [323, 218] width 143 height 15
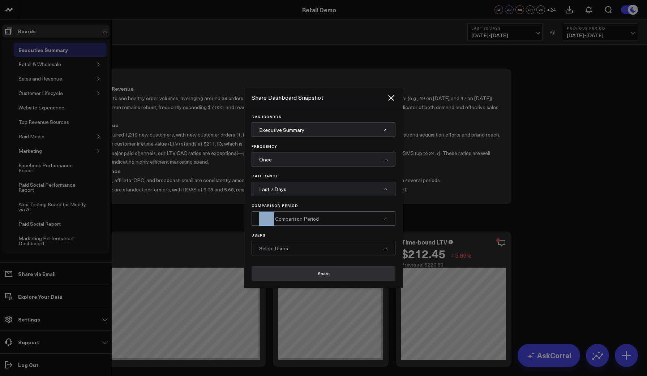
click at [267, 219] on span "Select Comparison Period" at bounding box center [289, 218] width 60 height 7
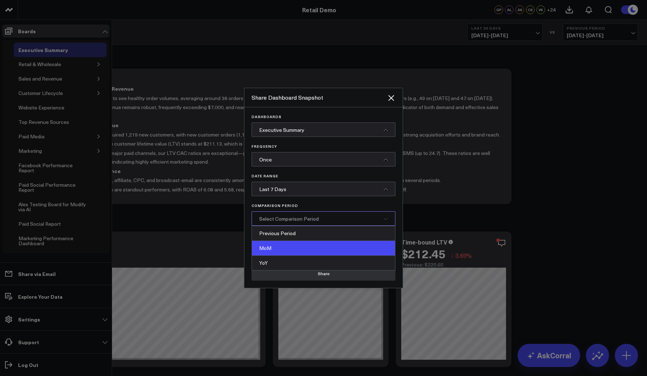
click at [265, 249] on div "MoM" at bounding box center [323, 248] width 143 height 15
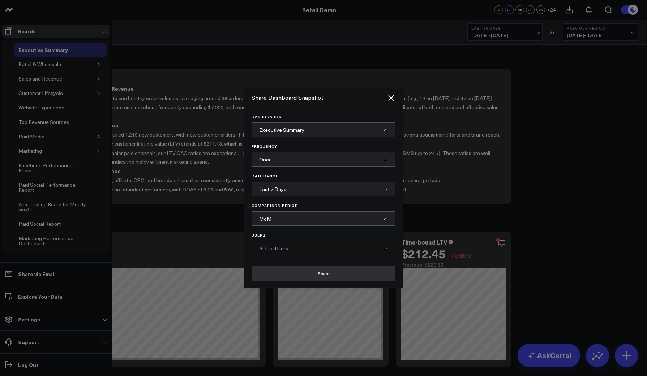
click at [270, 258] on div "Dashboards Executive Summary Frequency Once Date Range Last 7 Days Comparison P…" at bounding box center [323, 197] width 158 height 181
click at [270, 254] on div "Select Users" at bounding box center [324, 248] width 144 height 14
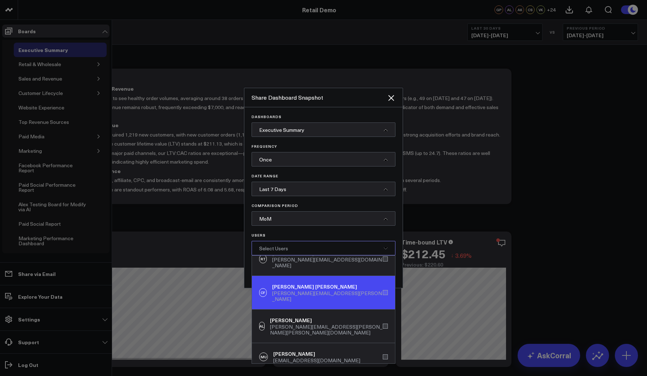
scroll to position [272, 0]
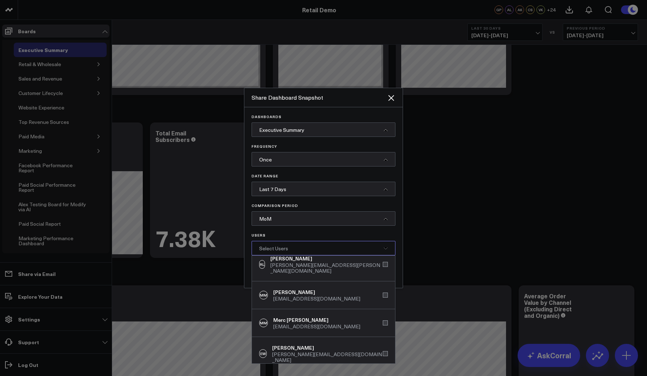
click at [300, 376] on div "Arthur test" at bounding box center [316, 381] width 87 height 7
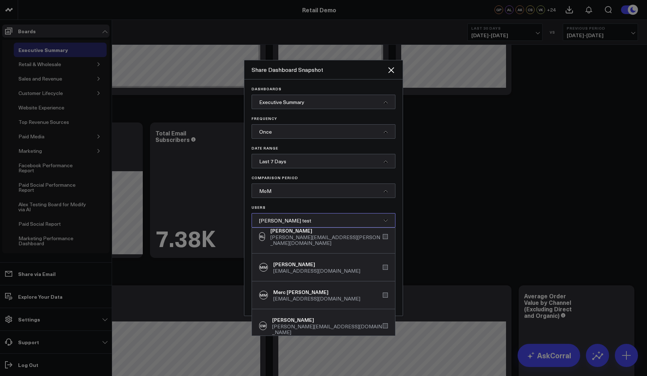
click at [303, 222] on div "Arthur test" at bounding box center [324, 220] width 144 height 14
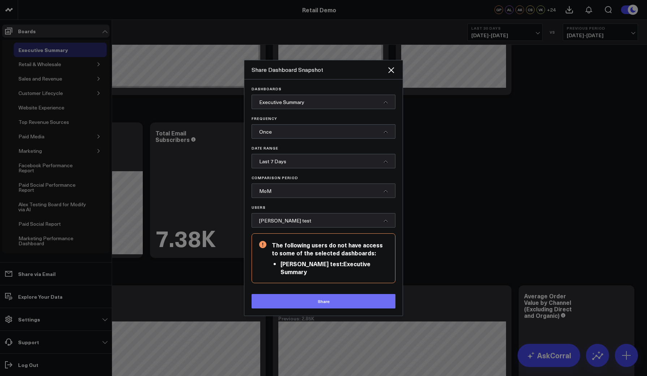
click at [300, 297] on button "Share" at bounding box center [324, 301] width 144 height 14
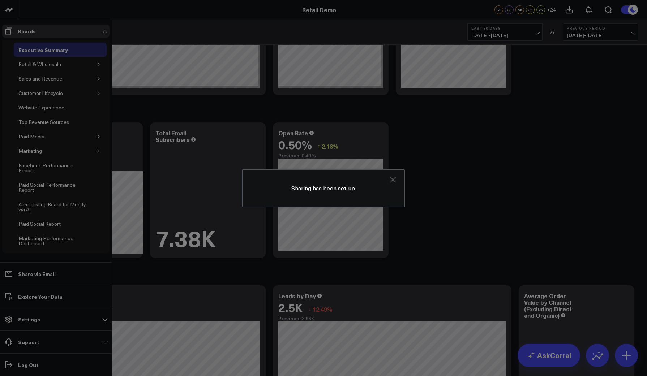
click at [391, 180] on icon at bounding box center [392, 179] width 9 height 9
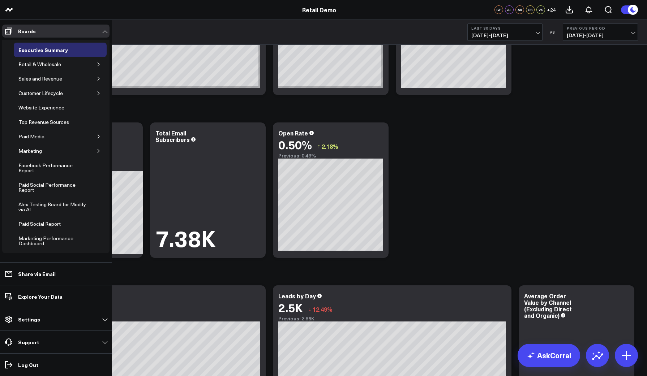
scroll to position [0, 0]
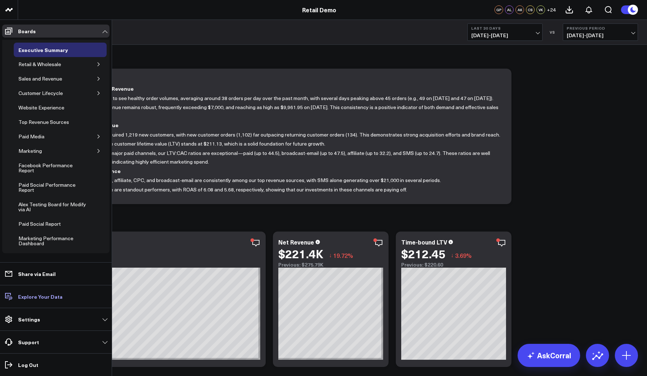
click at [28, 297] on p "Explore Your Data" at bounding box center [40, 297] width 44 height 6
click at [34, 277] on p "Share via Email" at bounding box center [37, 274] width 38 height 6
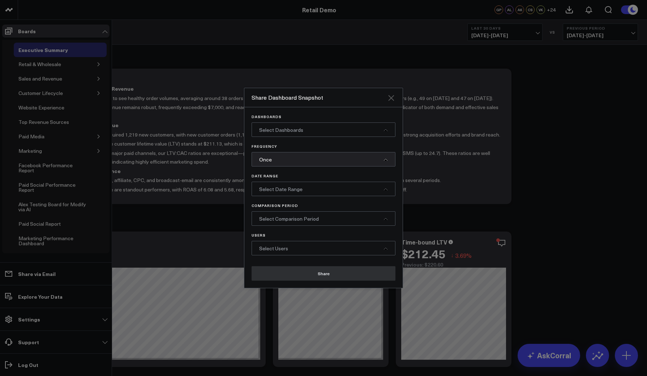
click at [390, 97] on icon "Close" at bounding box center [391, 98] width 6 height 6
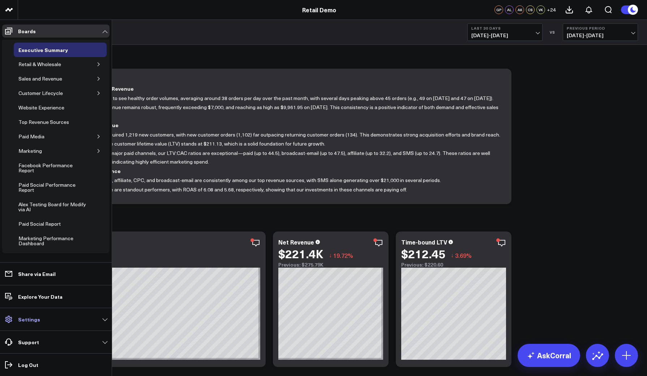
click at [21, 318] on p "Settings" at bounding box center [29, 320] width 22 height 6
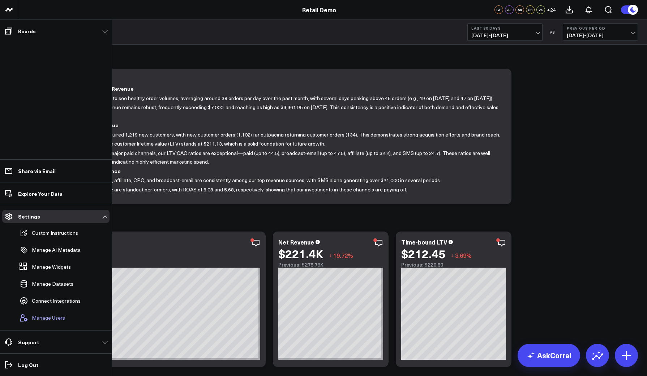
click at [33, 320] on span "Manage Users" at bounding box center [48, 318] width 33 height 6
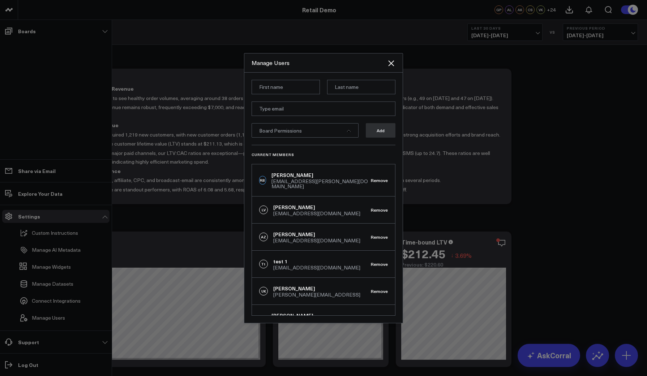
click at [216, 217] on div at bounding box center [323, 188] width 647 height 376
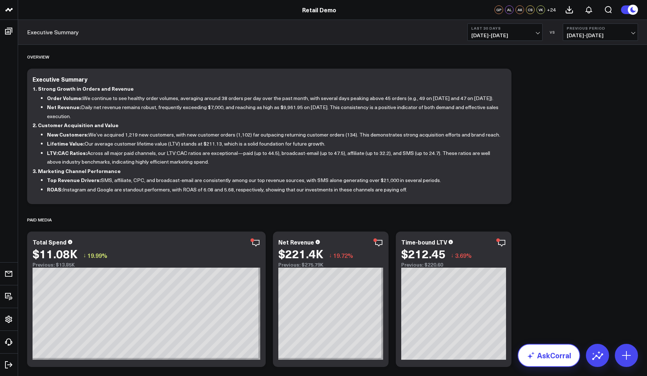
click at [543, 353] on link "AskCorral" at bounding box center [548, 355] width 63 height 23
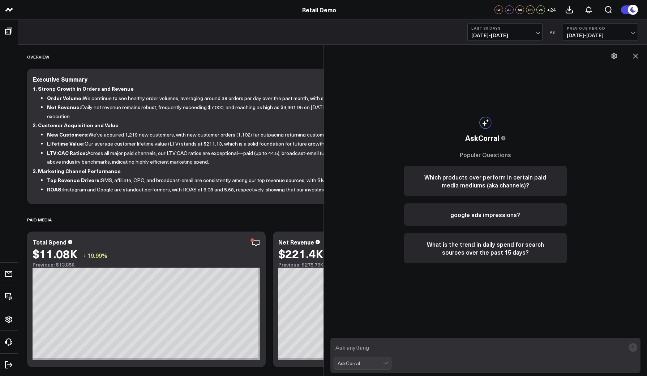
click at [370, 337] on div "AskCorral" at bounding box center [485, 355] width 316 height 41
click at [370, 341] on form "AskCorral" at bounding box center [485, 355] width 310 height 35
click at [369, 348] on textarea at bounding box center [480, 347] width 292 height 13
type textarea "what are my top sources of revenue?"
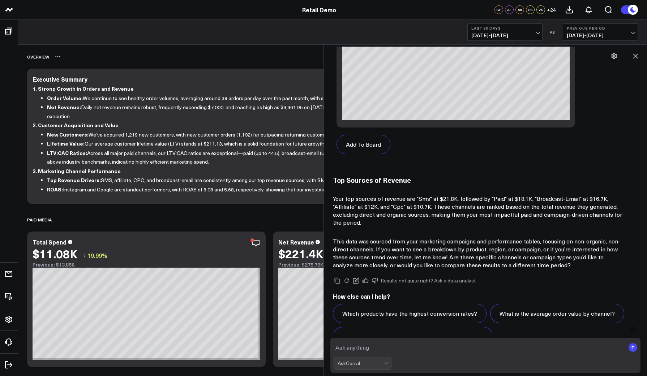
scroll to position [681, 0]
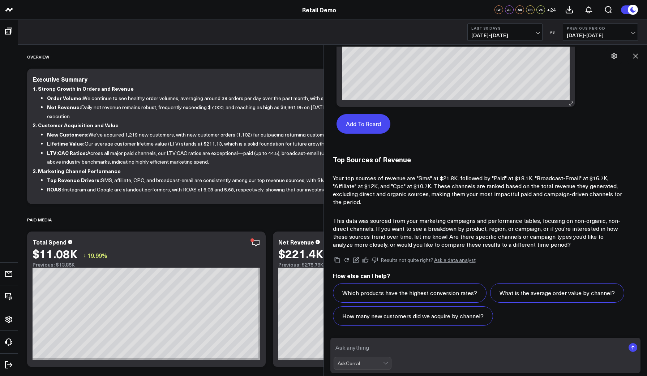
click at [352, 129] on button "Add To Board" at bounding box center [363, 124] width 54 height 20
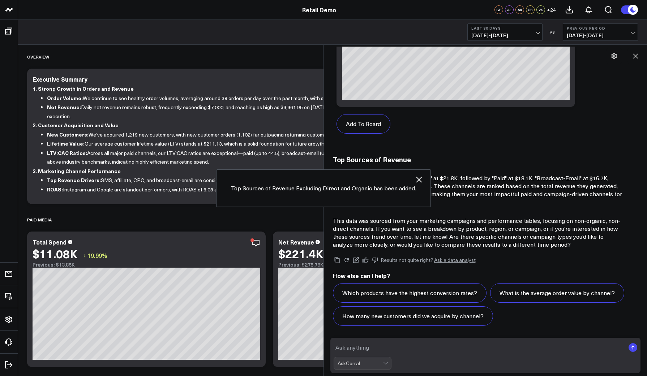
scroll to position [1506, 0]
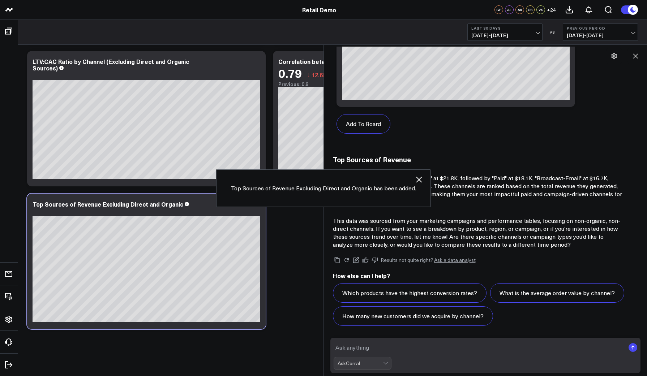
click at [418, 180] on icon "button" at bounding box center [419, 180] width 6 height 6
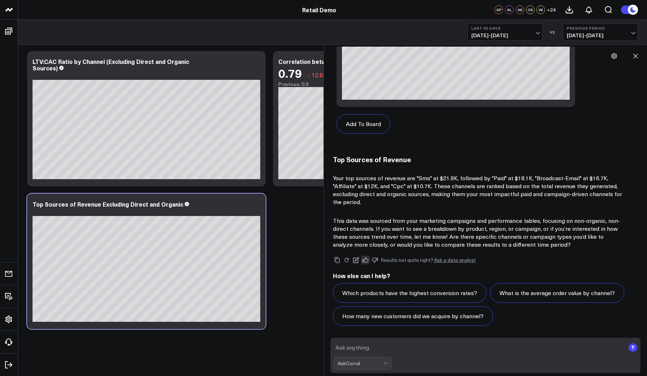
click at [364, 260] on icon at bounding box center [365, 259] width 6 height 5
click at [354, 258] on icon at bounding box center [356, 260] width 7 height 7
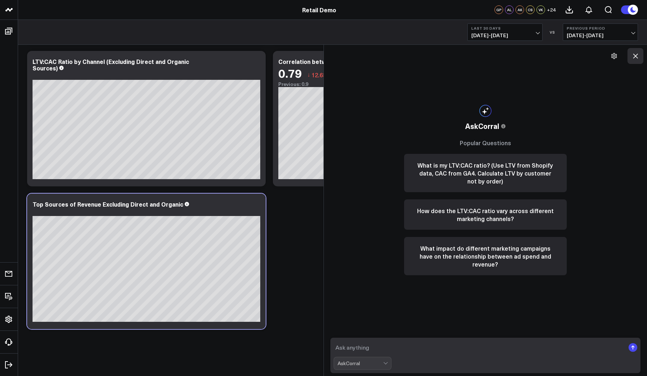
click at [637, 60] on button at bounding box center [635, 56] width 16 height 16
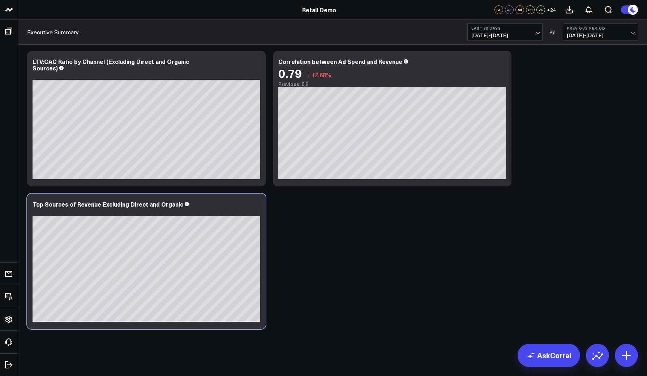
click at [256, 208] on icon at bounding box center [255, 207] width 1 height 1
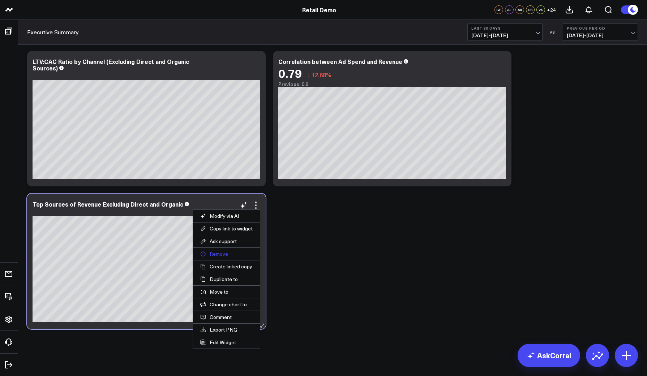
click at [227, 253] on button "Remove" at bounding box center [226, 254] width 67 height 12
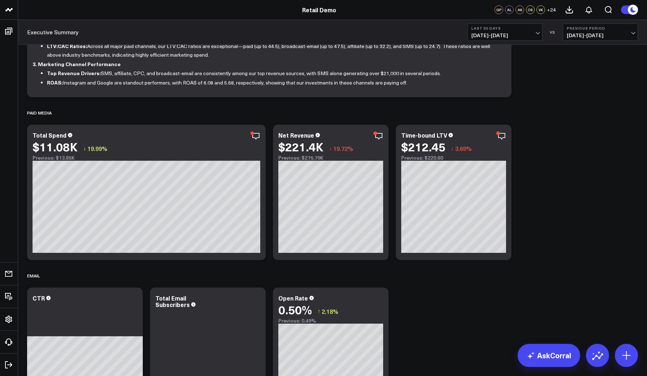
scroll to position [0, 0]
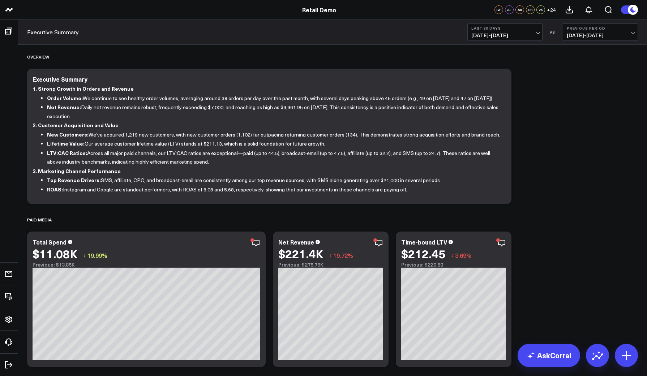
click at [286, 30] on div "Executive Summary Last 30 Days 09/13/25 - 10/12/25 VS Previous Period 08/14/25 …" at bounding box center [332, 32] width 629 height 25
click at [552, 11] on span "+ 24" at bounding box center [551, 9] width 9 height 5
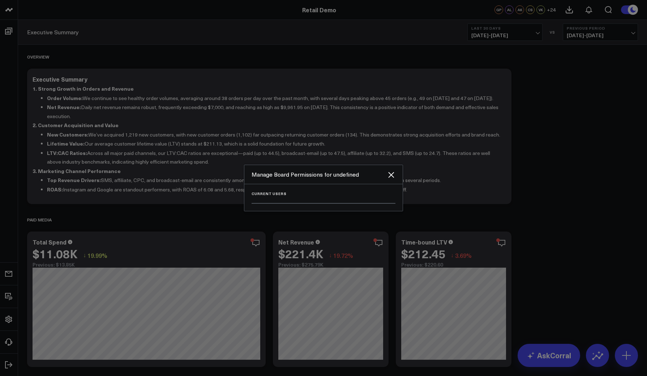
click at [550, 11] on div at bounding box center [323, 188] width 647 height 376
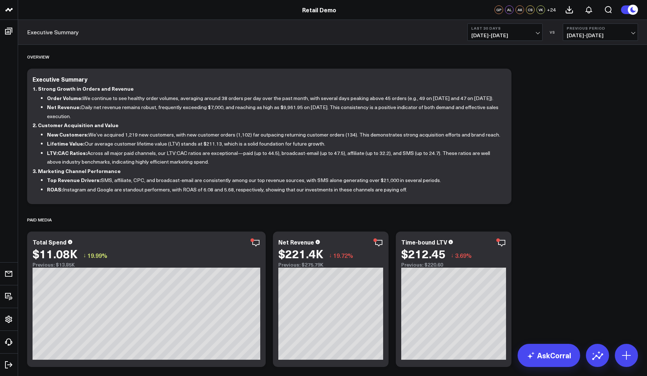
click at [550, 11] on span "+ 24" at bounding box center [551, 9] width 9 height 5
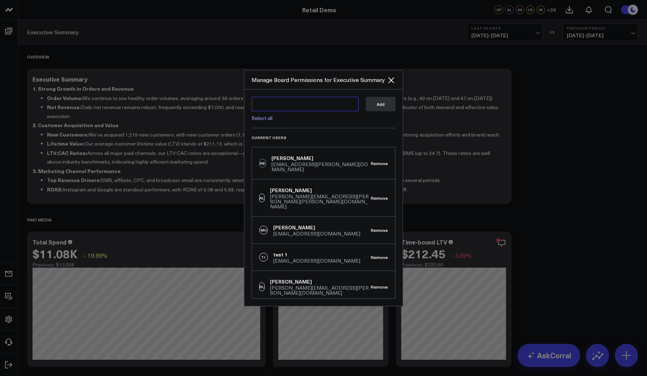
click at [285, 105] on textarea at bounding box center [305, 104] width 107 height 14
type textarea "l"
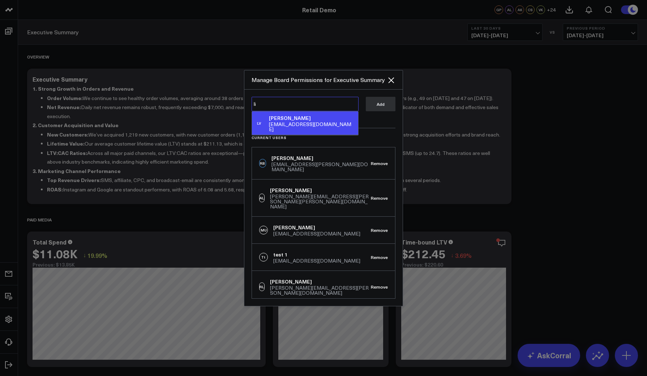
type textarea "l"
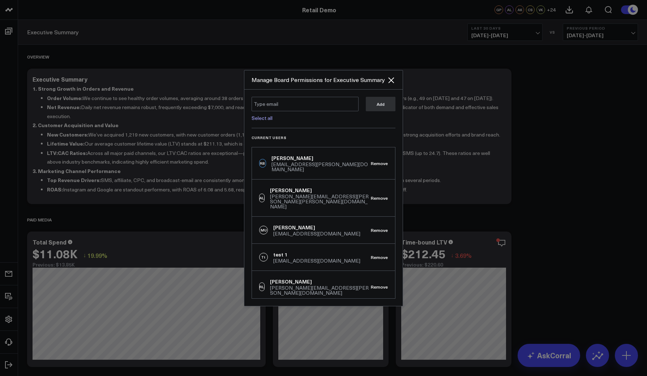
click at [393, 74] on div "Manage Board Permissions for Executive Summary" at bounding box center [323, 79] width 158 height 19
click at [393, 78] on icon "Close" at bounding box center [391, 80] width 9 height 9
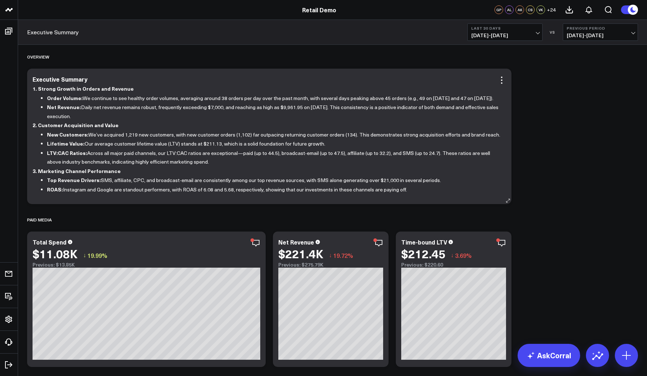
click at [391, 70] on div "Executive Summary 1. Strong Growth in Orders and Revenue Order Volume: We conti…" at bounding box center [269, 137] width 484 height 136
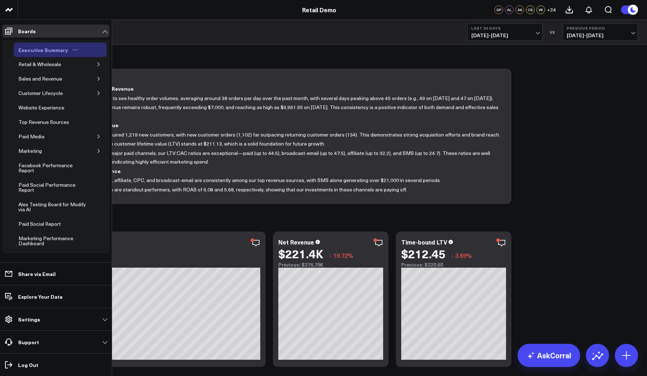
click at [72, 50] on icon "Open board menu" at bounding box center [75, 50] width 6 height 6
click at [99, 71] on button "Edit Permissions" at bounding box center [106, 73] width 59 height 14
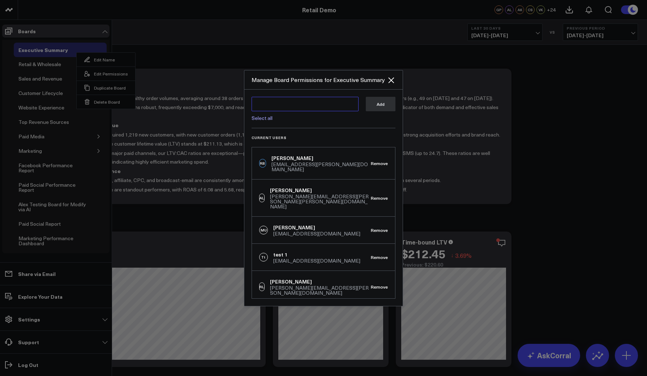
click at [273, 106] on textarea at bounding box center [305, 104] width 107 height 14
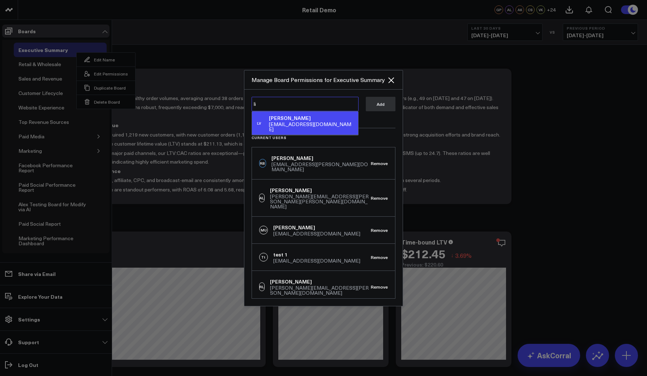
type textarea "l"
type textarea "a"
click at [390, 79] on icon "Close" at bounding box center [391, 80] width 6 height 6
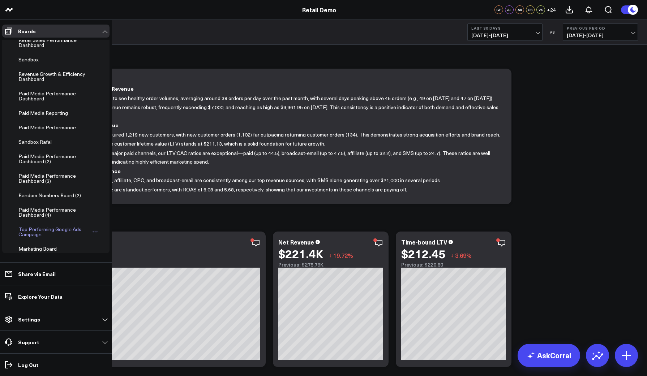
scroll to position [453, 0]
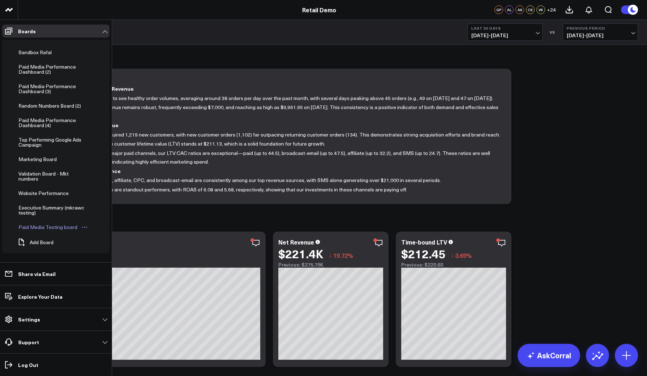
click at [83, 226] on icon "Open board menu" at bounding box center [85, 227] width 6 height 6
click at [110, 263] on button "Duplicate Board" at bounding box center [116, 265] width 59 height 14
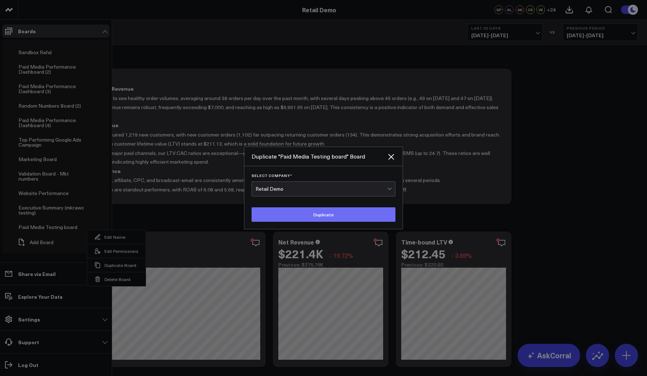
click at [268, 212] on button "Duplicate" at bounding box center [324, 214] width 144 height 14
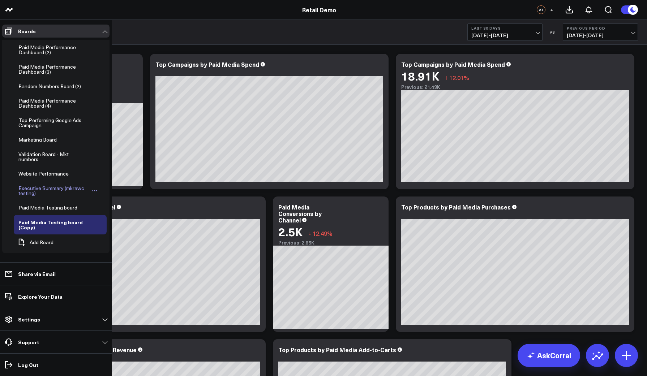
scroll to position [73, 0]
